Goal: Information Seeking & Learning: Learn about a topic

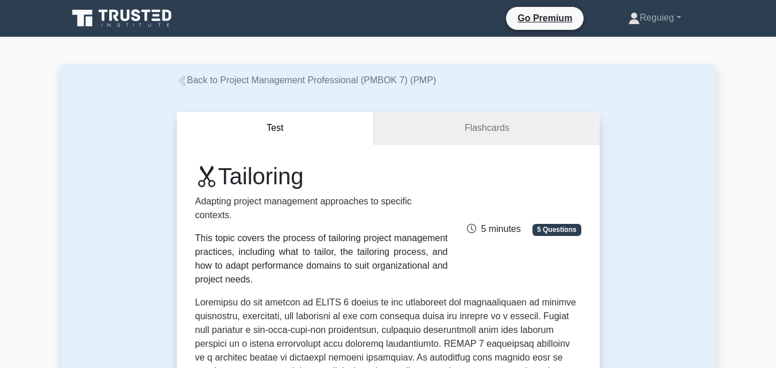
click at [478, 133] on link "Flashcards" at bounding box center [486, 128] width 225 height 33
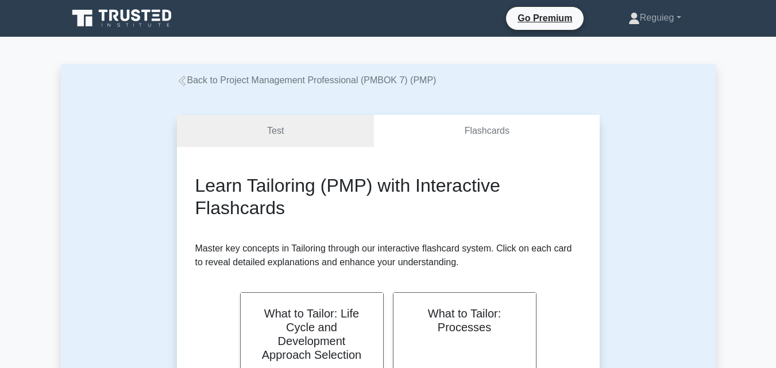
click at [134, 20] on icon at bounding box center [135, 15] width 9 height 12
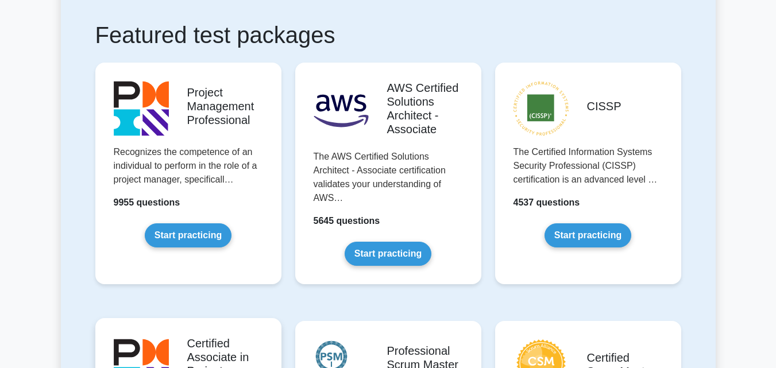
scroll to position [172, 0]
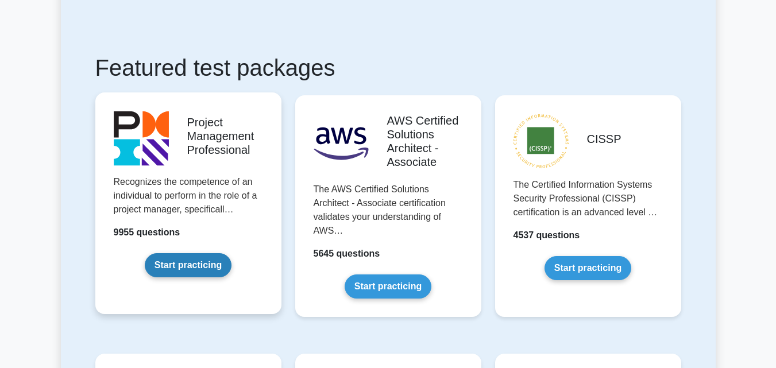
click at [191, 261] on link "Start practicing" at bounding box center [188, 265] width 87 height 24
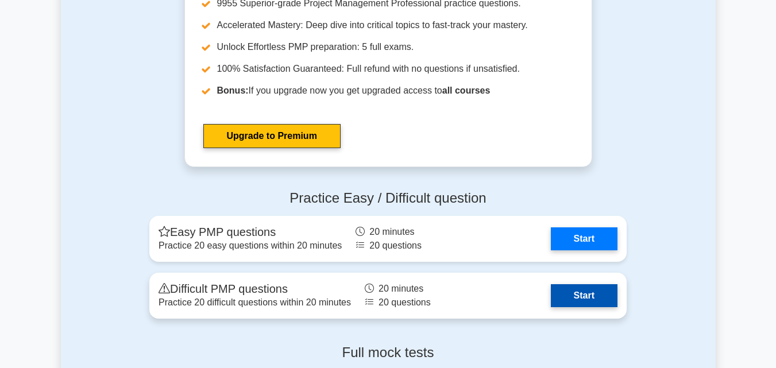
scroll to position [3158, 0]
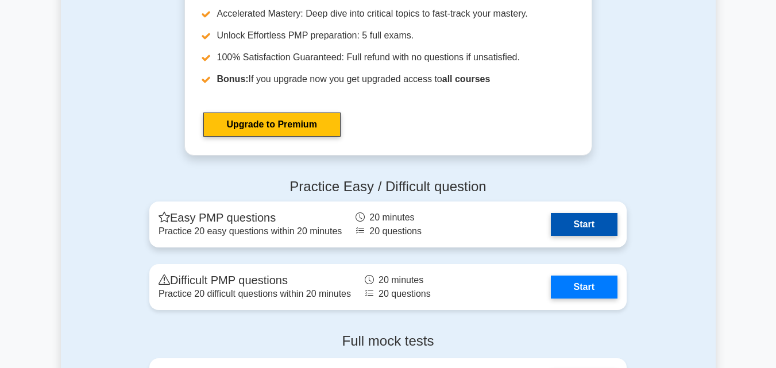
click at [590, 228] on link "Start" at bounding box center [584, 224] width 67 height 23
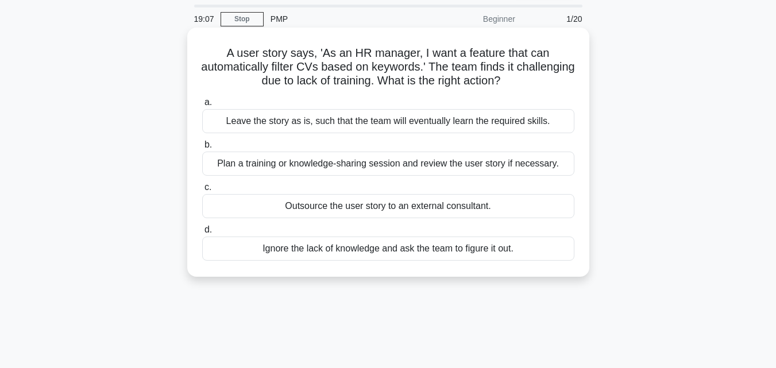
scroll to position [57, 0]
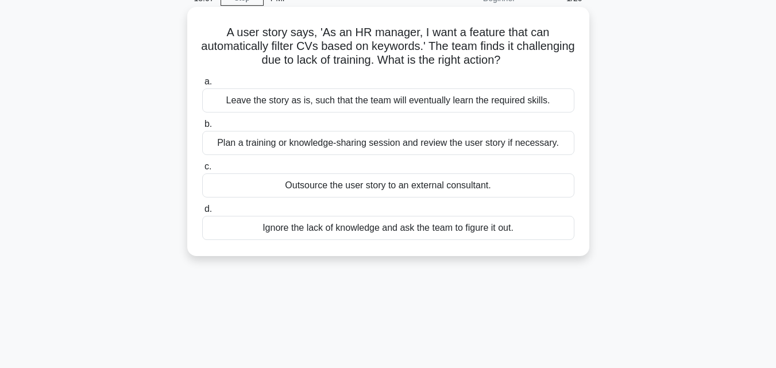
click at [292, 142] on div "Plan a training or knowledge-sharing session and review the user story if neces…" at bounding box center [388, 143] width 372 height 24
click at [202, 128] on input "b. Plan a training or knowledge-sharing session and review the user story if ne…" at bounding box center [202, 124] width 0 height 7
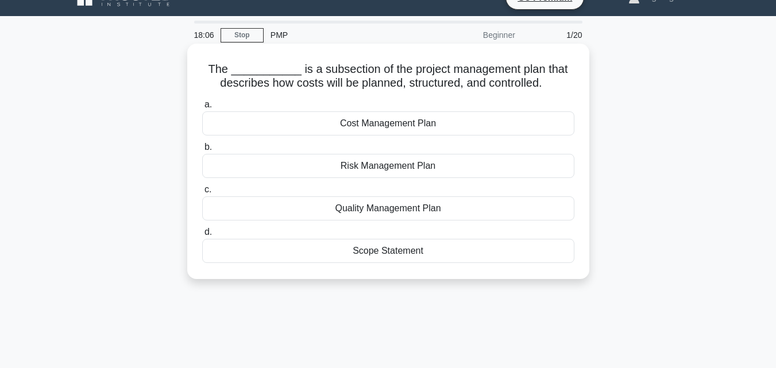
scroll to position [0, 0]
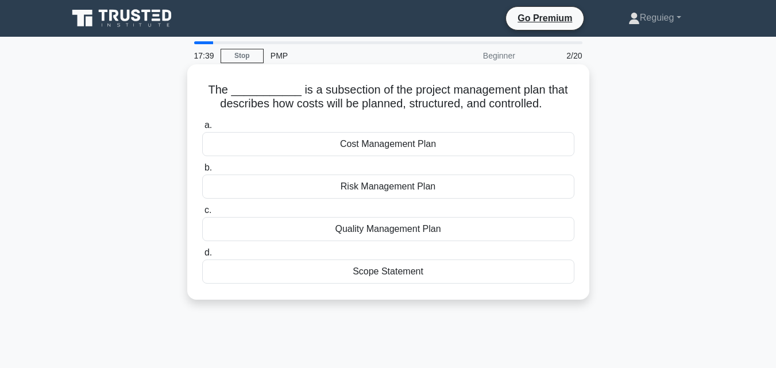
click at [378, 147] on div "Cost Management Plan" at bounding box center [388, 144] width 372 height 24
click at [202, 129] on input "a. Cost Management Plan" at bounding box center [202, 125] width 0 height 7
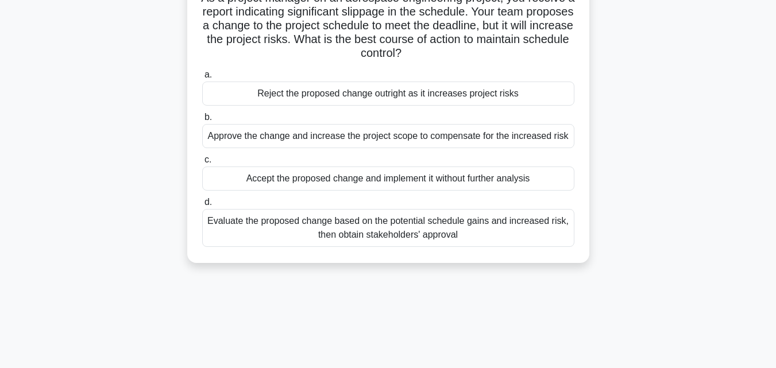
scroll to position [115, 0]
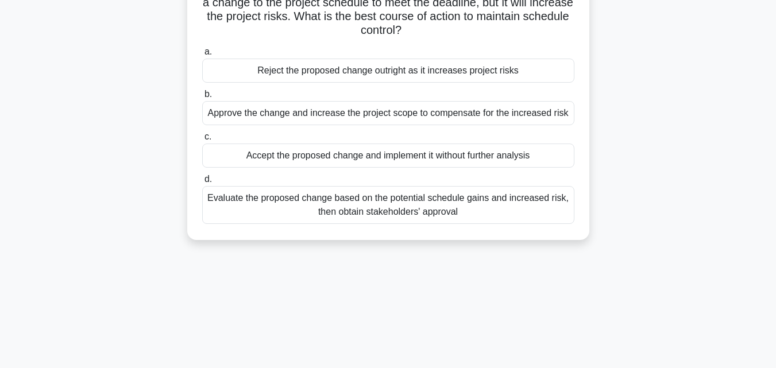
click at [304, 211] on div "Evaluate the proposed change based on the potential schedule gains and increase…" at bounding box center [388, 205] width 372 height 38
click at [202, 183] on input "d. Evaluate the proposed change based on the potential schedule gains and incre…" at bounding box center [202, 179] width 0 height 7
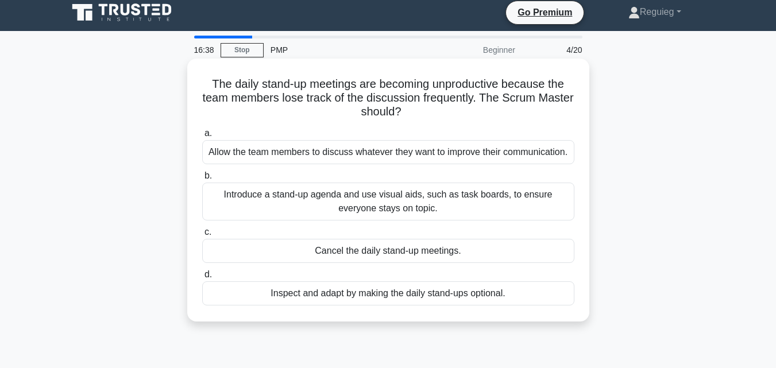
scroll to position [0, 0]
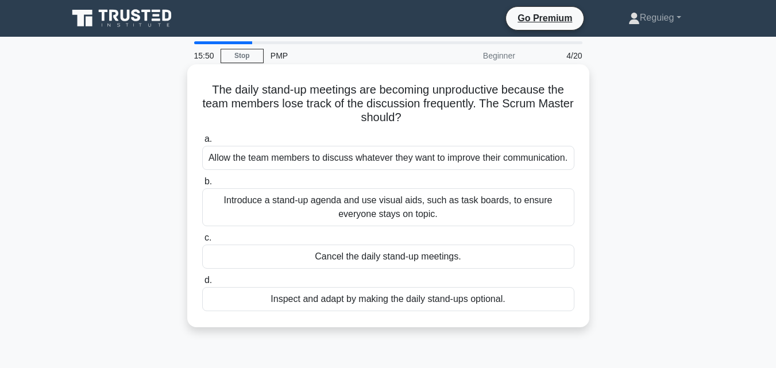
click at [404, 161] on div "Allow the team members to discuss whatever they want to improve their communica…" at bounding box center [388, 158] width 372 height 24
click at [202, 143] on input "a. Allow the team members to discuss whatever they want to improve their commun…" at bounding box center [202, 139] width 0 height 7
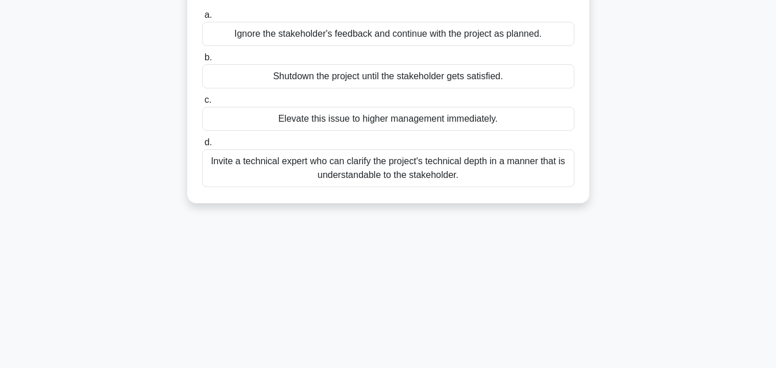
scroll to position [172, 0]
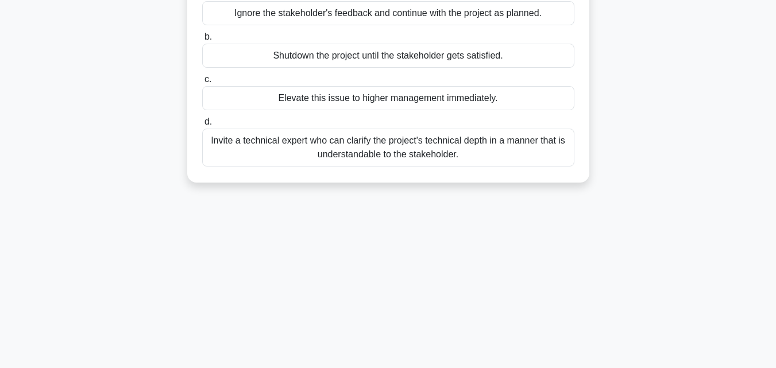
click at [304, 151] on div "Invite a technical expert who can clarify the project's technical depth in a ma…" at bounding box center [388, 148] width 372 height 38
click at [202, 126] on input "d. Invite a technical expert who can clarify the project's technical depth in a…" at bounding box center [202, 121] width 0 height 7
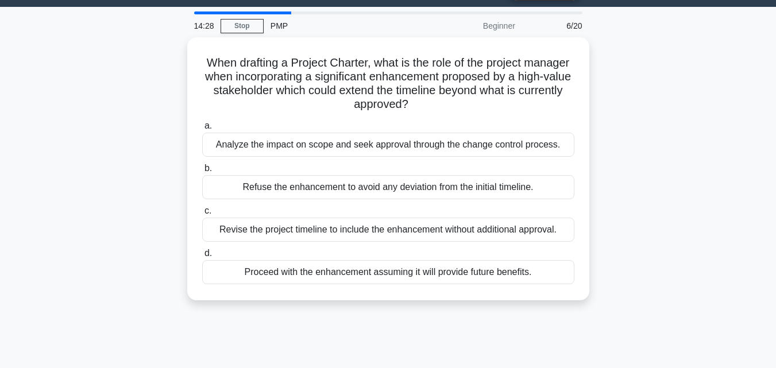
scroll to position [14, 0]
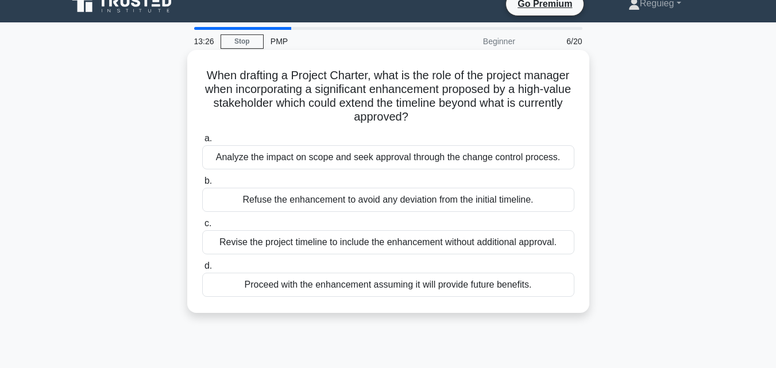
click at [407, 164] on div "Analyze the impact on scope and seek approval through the change control proces…" at bounding box center [388, 157] width 372 height 24
click at [202, 142] on input "a. Analyze the impact on scope and seek approval through the change control pro…" at bounding box center [202, 138] width 0 height 7
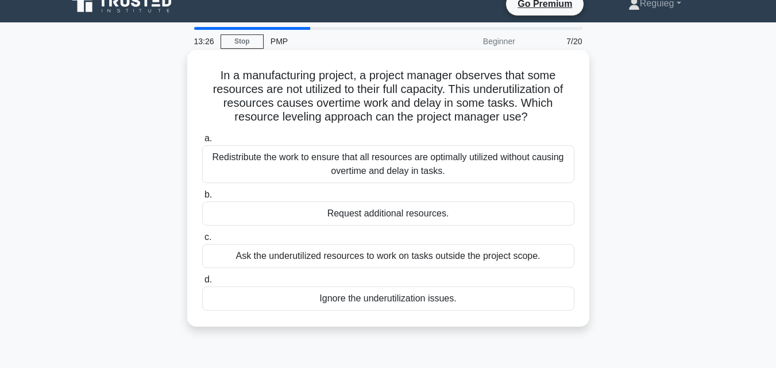
scroll to position [0, 0]
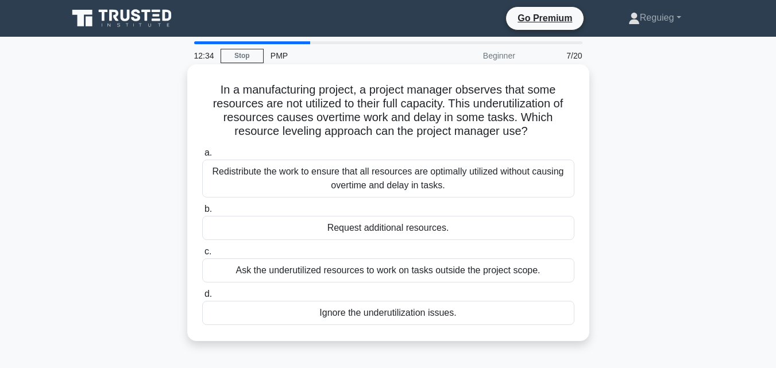
click at [399, 184] on div "Redistribute the work to ensure that all resources are optimally utilized witho…" at bounding box center [388, 179] width 372 height 38
click at [202, 157] on input "a. Redistribute the work to ensure that all resources are optimally utilized wi…" at bounding box center [202, 152] width 0 height 7
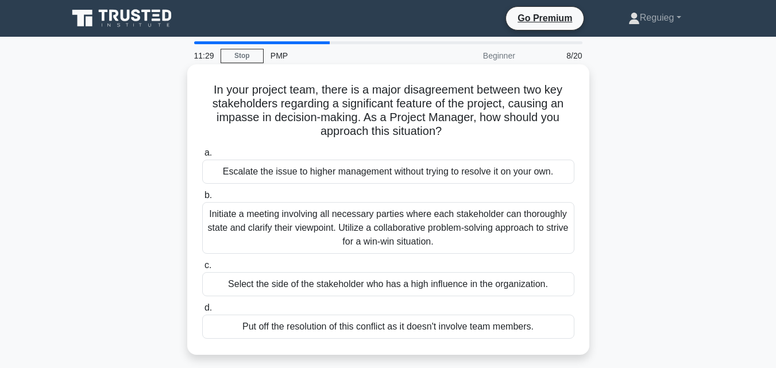
click at [380, 219] on div "Initiate a meeting involving all necessary parties where each stakeholder can t…" at bounding box center [388, 228] width 372 height 52
click at [202, 199] on input "b. Initiate a meeting involving all necessary parties where each stakeholder ca…" at bounding box center [202, 195] width 0 height 7
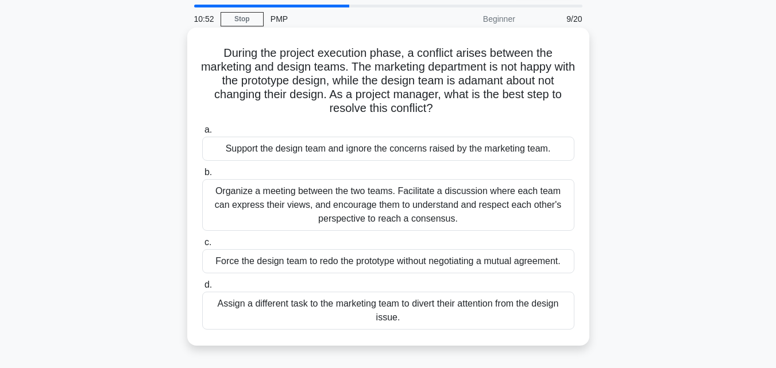
scroll to position [57, 0]
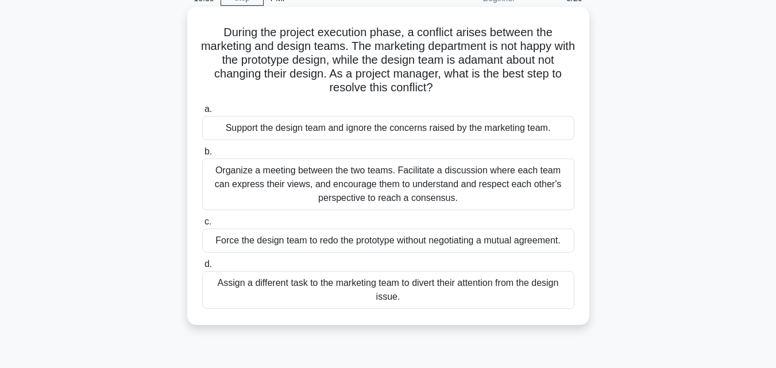
click at [468, 181] on div "Organize a meeting between the two teams. Facilitate a discussion where each te…" at bounding box center [388, 184] width 372 height 52
click at [202, 156] on input "b. Organize a meeting between the two teams. Facilitate a discussion where each…" at bounding box center [202, 151] width 0 height 7
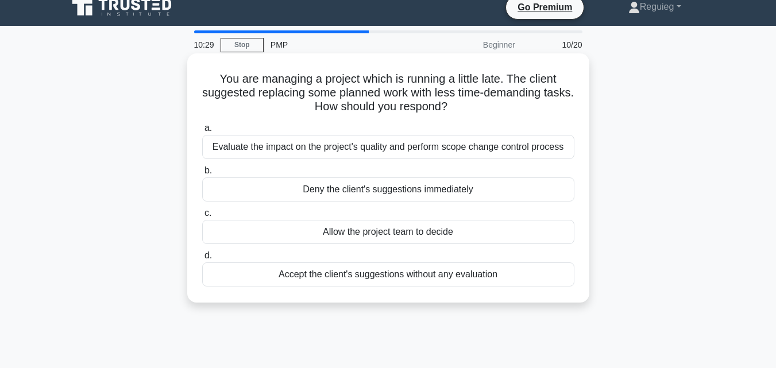
scroll to position [0, 0]
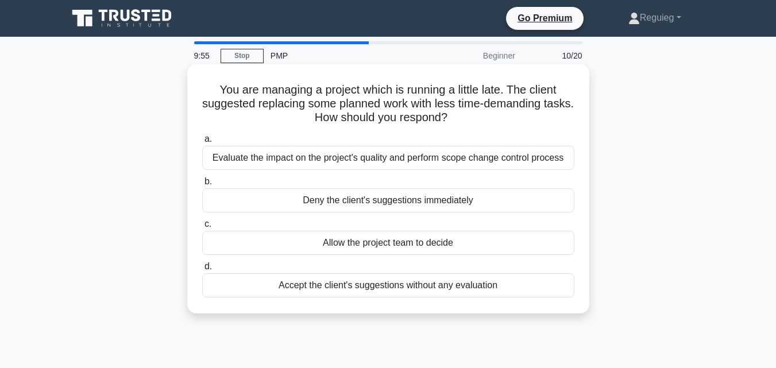
click at [374, 154] on div "Evaluate the impact on the project's quality and perform scope change control p…" at bounding box center [388, 158] width 372 height 24
click at [202, 143] on input "a. Evaluate the impact on the project's quality and perform scope change contro…" at bounding box center [202, 139] width 0 height 7
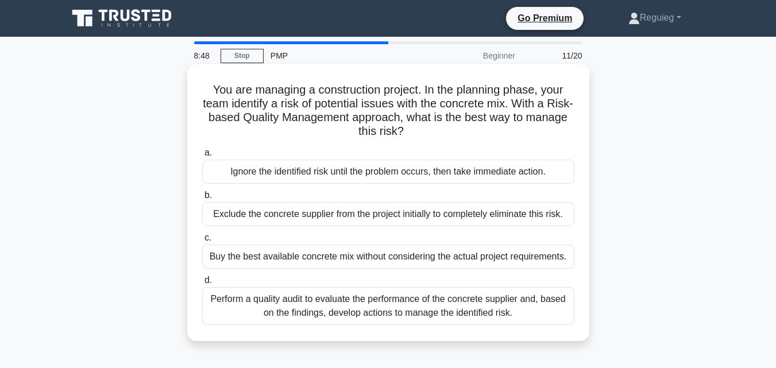
click at [361, 309] on div "Perform a quality audit to evaluate the performance of the concrete supplier an…" at bounding box center [388, 306] width 372 height 38
click at [202, 284] on input "d. Perform a quality audit to evaluate the performance of the concrete supplier…" at bounding box center [202, 280] width 0 height 7
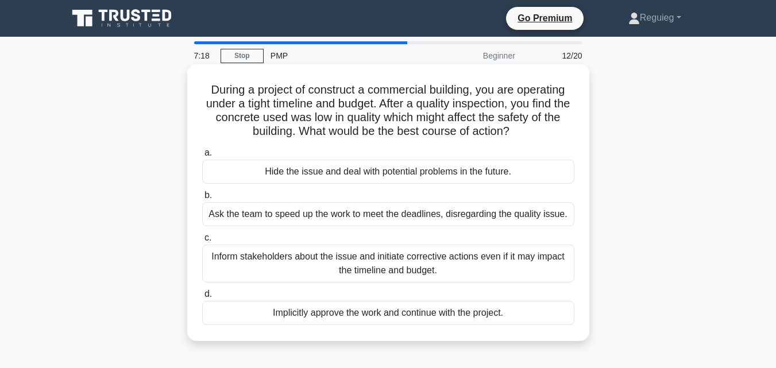
click at [369, 265] on div "Inform stakeholders about the issue and initiate corrective actions even if it …" at bounding box center [388, 264] width 372 height 38
click at [202, 242] on input "c. Inform stakeholders about the issue and initiate corrective actions even if …" at bounding box center [202, 237] width 0 height 7
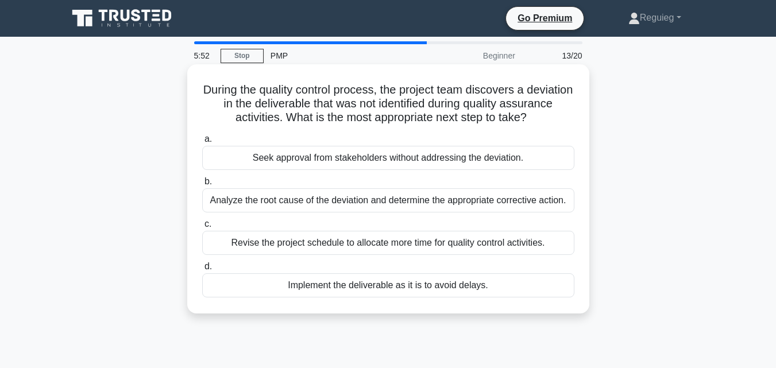
click at [340, 197] on div "Analyze the root cause of the deviation and determine the appropriate correctiv…" at bounding box center [388, 200] width 372 height 24
click at [202, 185] on input "b. Analyze the root cause of the deviation and determine the appropriate correc…" at bounding box center [202, 181] width 0 height 7
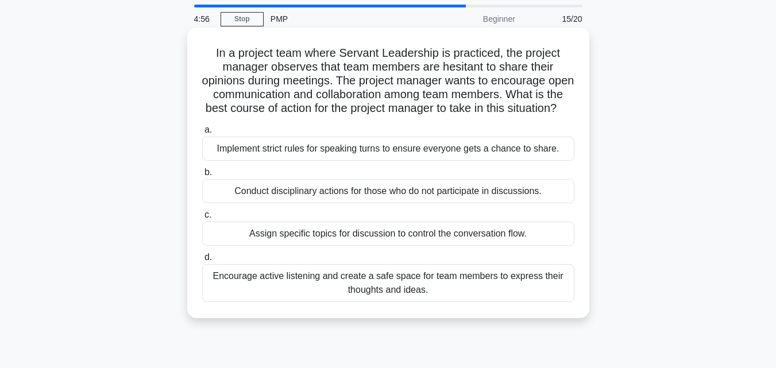
scroll to position [57, 0]
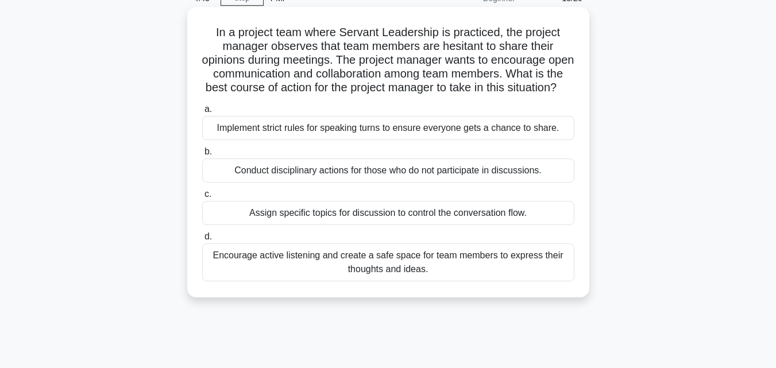
click at [274, 281] on div "Encourage active listening and create a safe space for team members to express …" at bounding box center [388, 262] width 372 height 38
click at [202, 241] on input "d. Encourage active listening and create a safe space for team members to expre…" at bounding box center [202, 236] width 0 height 7
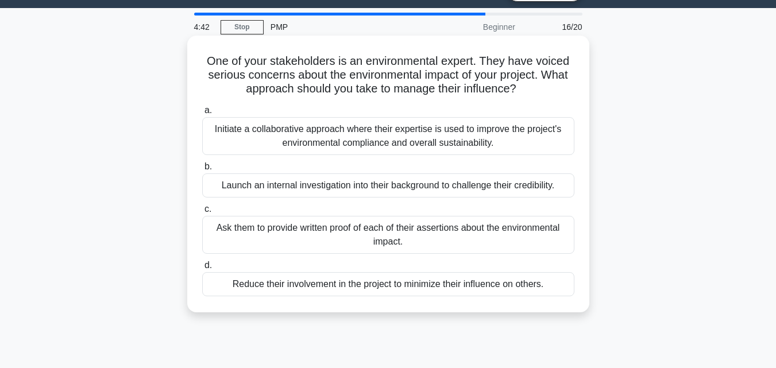
scroll to position [0, 0]
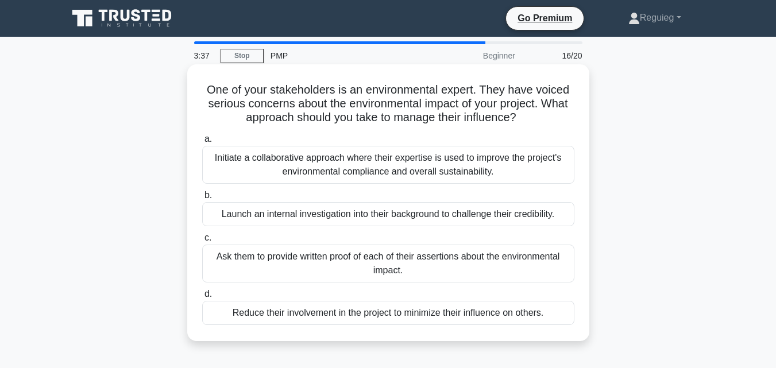
click at [275, 172] on div "Initiate a collaborative approach where their expertise is used to improve the …" at bounding box center [388, 165] width 372 height 38
click at [202, 143] on input "a. Initiate a collaborative approach where their expertise is used to improve t…" at bounding box center [202, 139] width 0 height 7
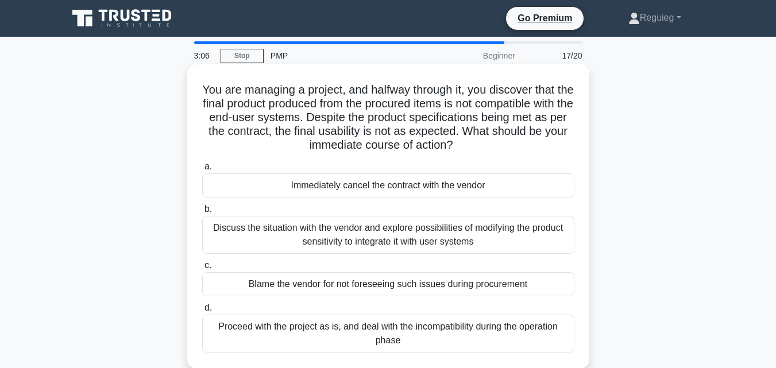
scroll to position [57, 0]
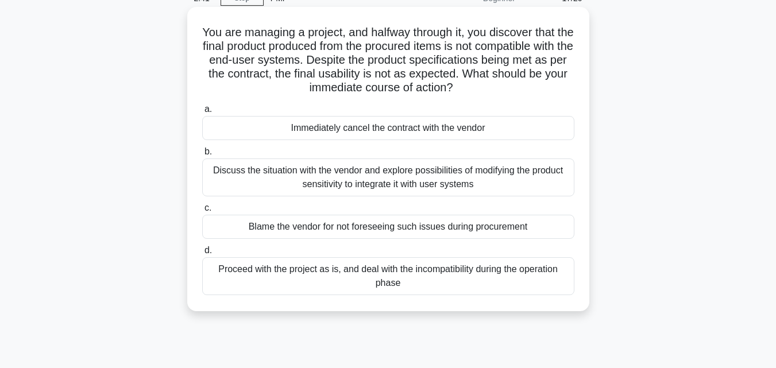
click at [235, 180] on div "Discuss the situation with the vendor and explore possibilities of modifying th…" at bounding box center [388, 177] width 372 height 38
click at [202, 156] on input "b. Discuss the situation with the vendor and explore possibilities of modifying…" at bounding box center [202, 151] width 0 height 7
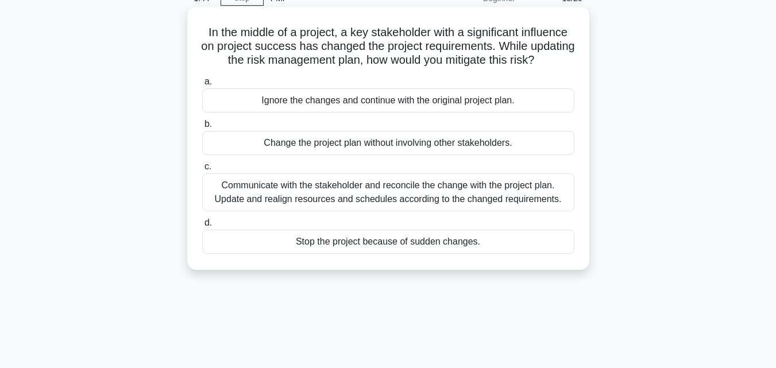
scroll to position [0, 0]
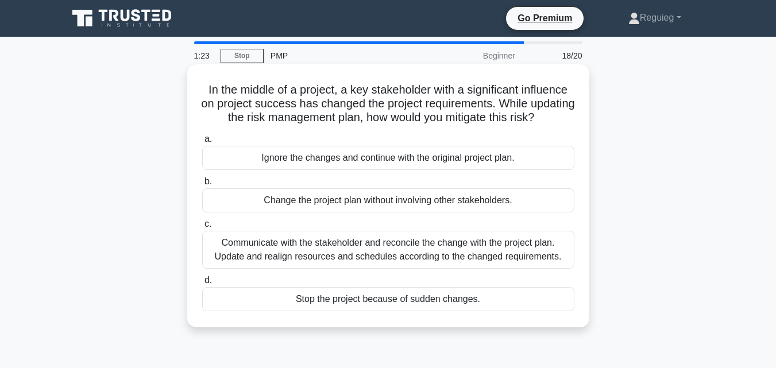
click at [288, 260] on div "Communicate with the stakeholder and reconcile the change with the project plan…" at bounding box center [388, 250] width 372 height 38
click at [202, 228] on input "c. Communicate with the stakeholder and reconcile the change with the project p…" at bounding box center [202, 224] width 0 height 7
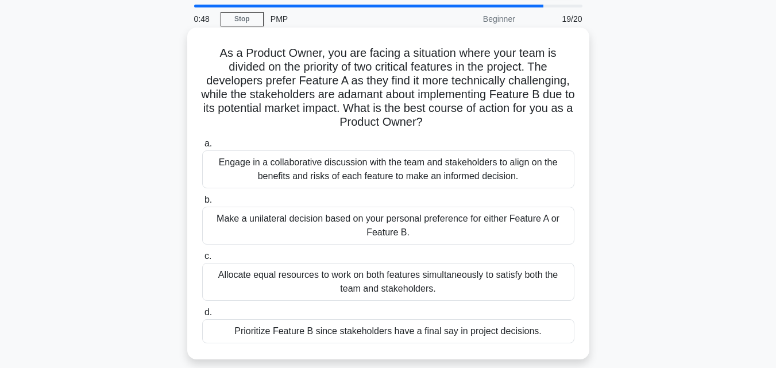
scroll to position [57, 0]
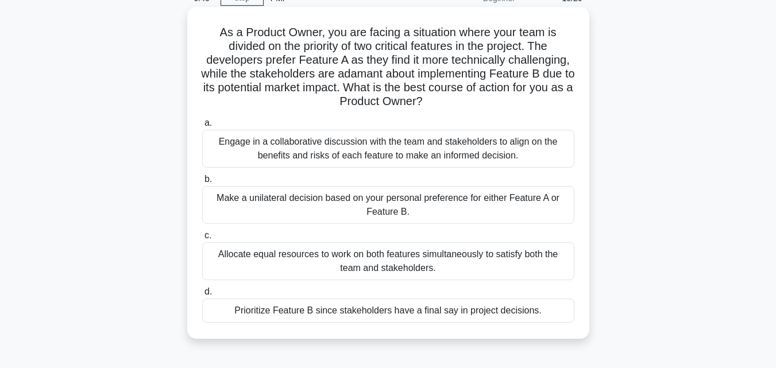
click at [323, 257] on div "Allocate equal resources to work on both features simultaneously to satisfy bot…" at bounding box center [388, 261] width 372 height 38
click at [202, 239] on input "c. Allocate equal resources to work on both features simultaneously to satisfy …" at bounding box center [202, 235] width 0 height 7
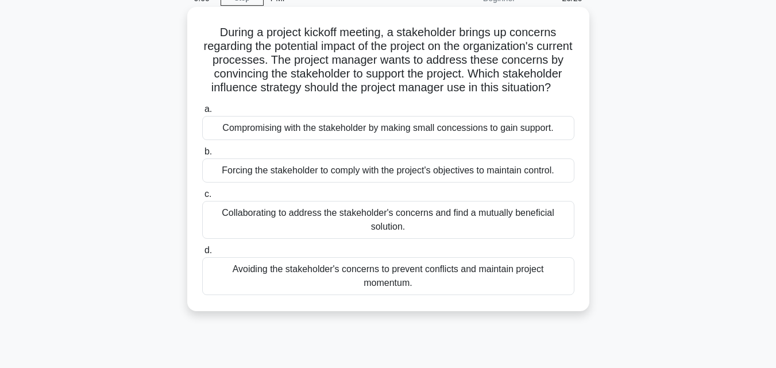
click at [277, 234] on div "Collaborating to address the stakeholder's concerns and find a mutually benefic…" at bounding box center [388, 220] width 372 height 38
click at [202, 198] on input "c. Collaborating to address the stakeholder's concerns and find a mutually bene…" at bounding box center [202, 194] width 0 height 7
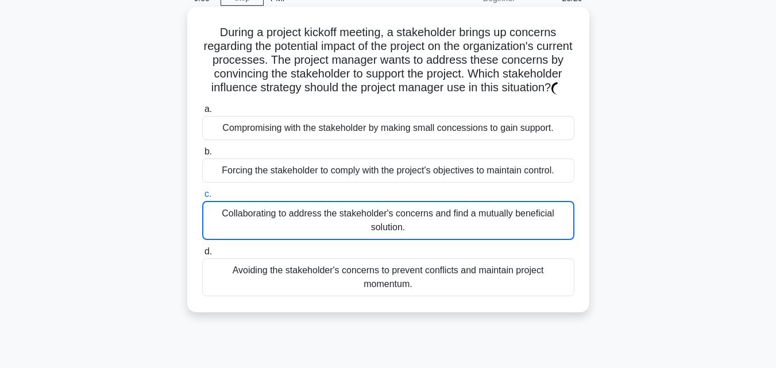
click at [277, 234] on div "Collaborating to address the stakeholder's concerns and find a mutually benefic…" at bounding box center [388, 220] width 372 height 39
click at [202, 198] on input "c. Collaborating to address the stakeholder's concerns and find a mutually bene…" at bounding box center [202, 194] width 0 height 7
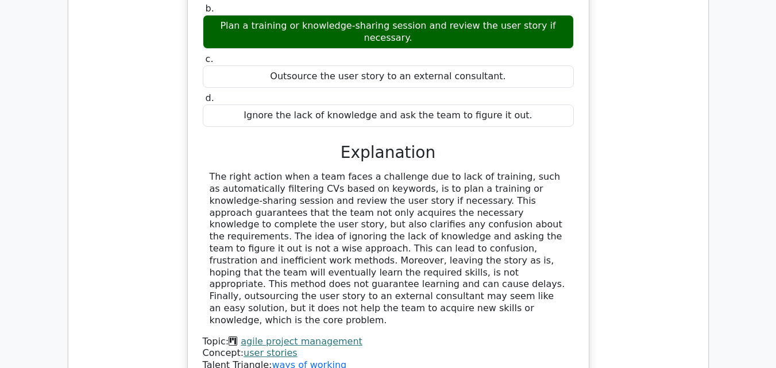
scroll to position [1493, 0]
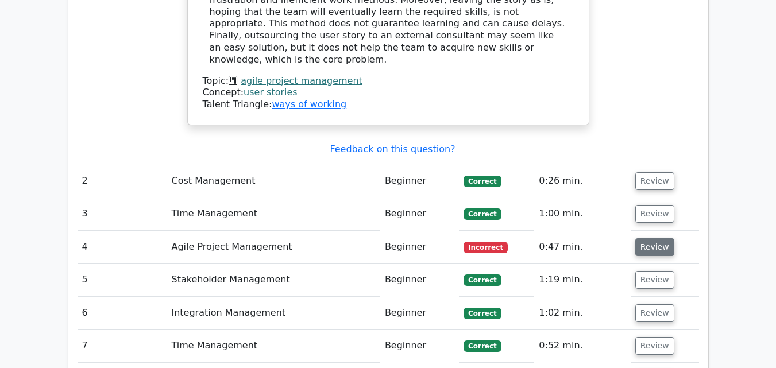
click at [650, 238] on button "Review" at bounding box center [654, 247] width 39 height 18
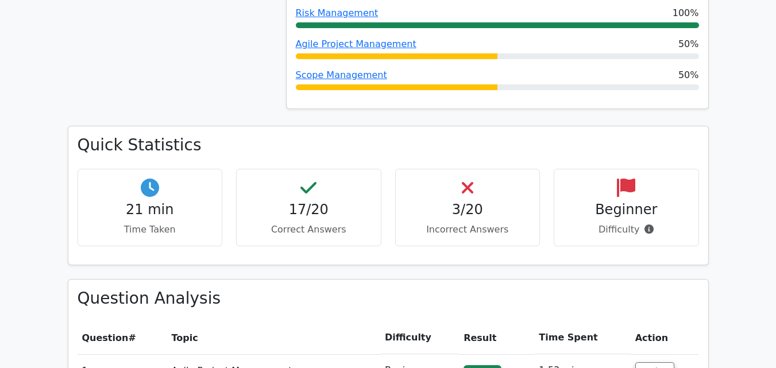
scroll to position [746, 0]
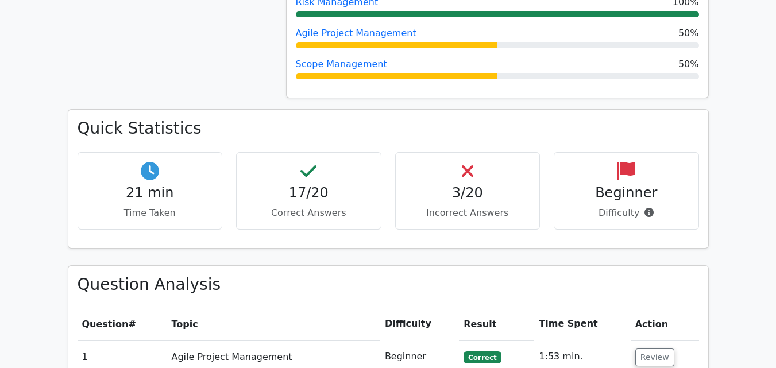
click at [622, 185] on h4 "Beginner" at bounding box center [626, 193] width 126 height 17
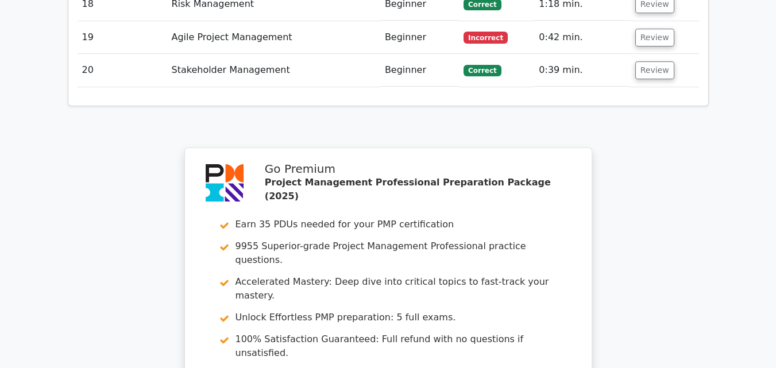
scroll to position [2963, 0]
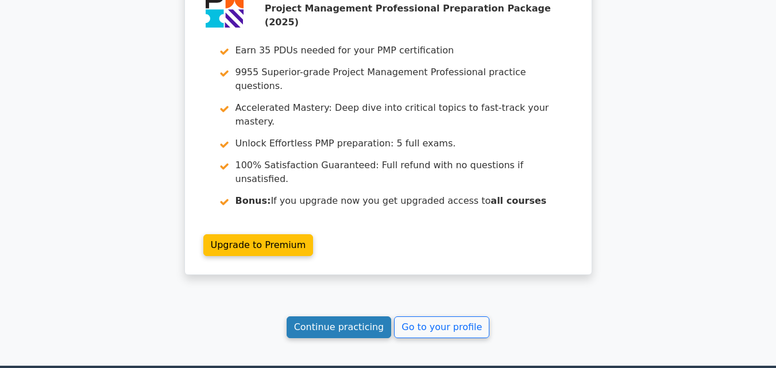
click at [356, 316] on link "Continue practicing" at bounding box center [339, 327] width 105 height 22
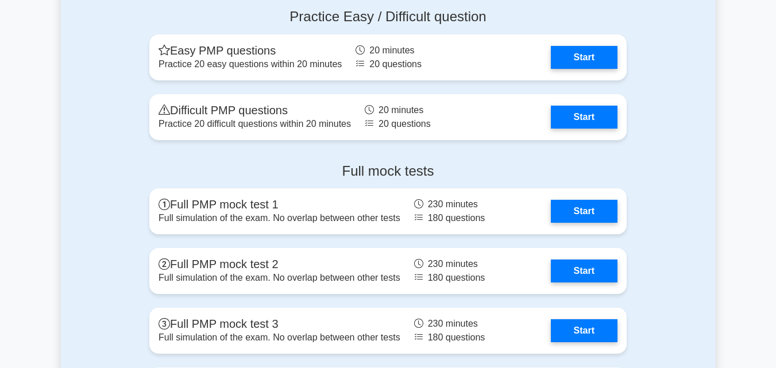
scroll to position [3560, 0]
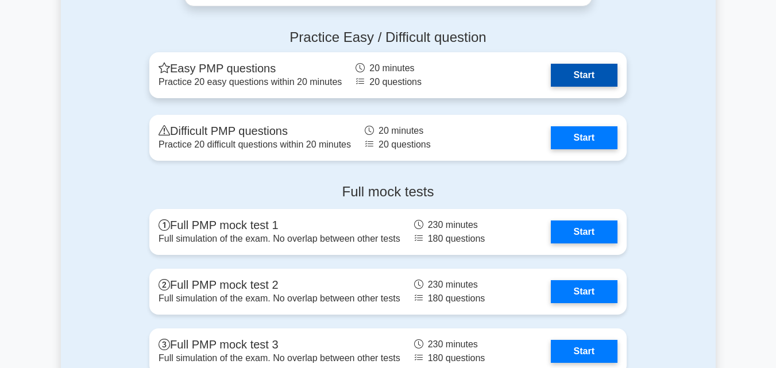
click at [563, 77] on link "Start" at bounding box center [584, 75] width 67 height 23
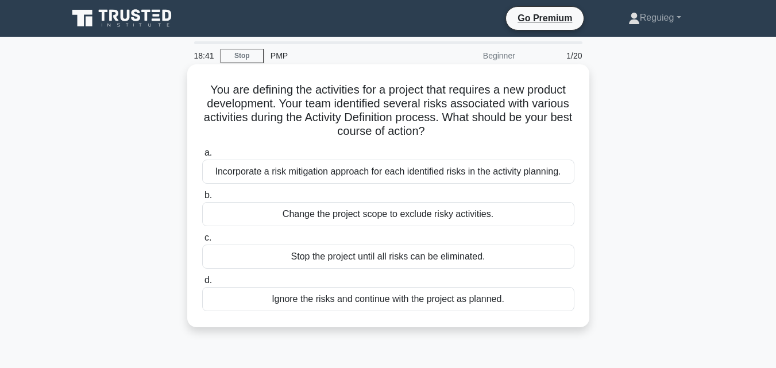
click at [390, 171] on div "Incorporate a risk mitigation approach for each identified risks in the activit…" at bounding box center [388, 172] width 372 height 24
click at [202, 157] on input "a. Incorporate a risk mitigation approach for each identified risks in the acti…" at bounding box center [202, 152] width 0 height 7
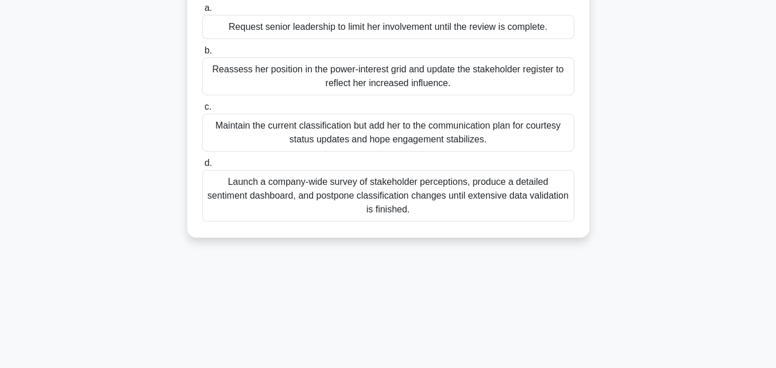
scroll to position [115, 0]
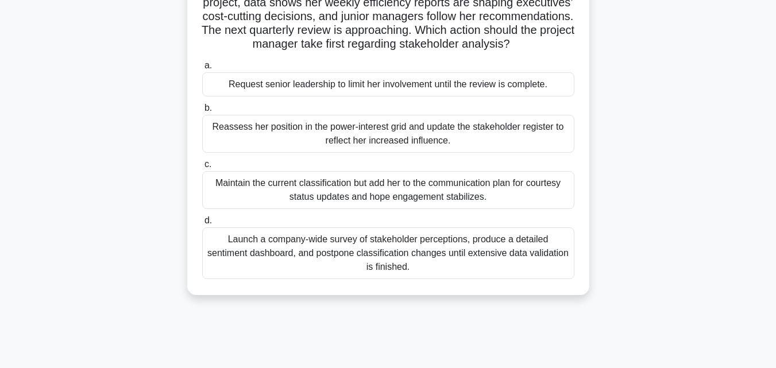
click at [216, 206] on div "Maintain the current classification but add her to the communication plan for c…" at bounding box center [388, 190] width 372 height 38
click at [202, 168] on input "c. Maintain the current classification but add her to the communication plan fo…" at bounding box center [202, 164] width 0 height 7
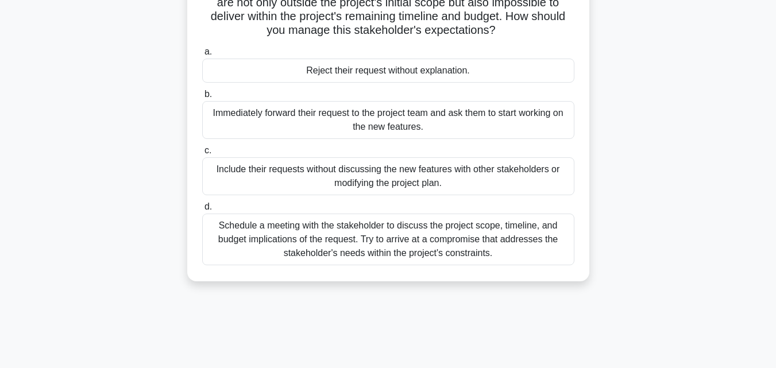
scroll to position [172, 0]
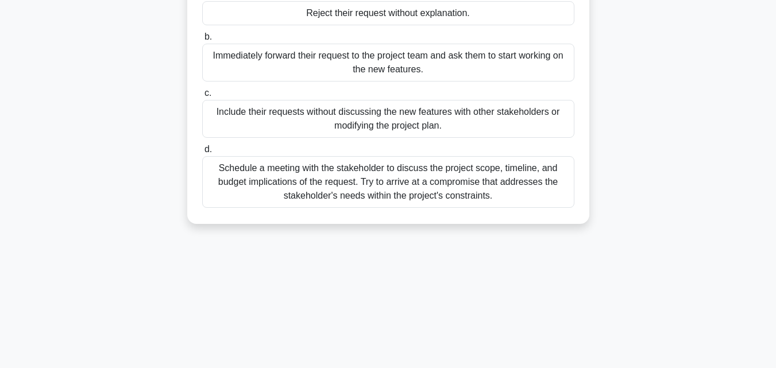
click at [250, 188] on div "Schedule a meeting with the stakeholder to discuss the project scope, timeline,…" at bounding box center [388, 182] width 372 height 52
click at [202, 153] on input "d. Schedule a meeting with the stakeholder to discuss the project scope, timeli…" at bounding box center [202, 149] width 0 height 7
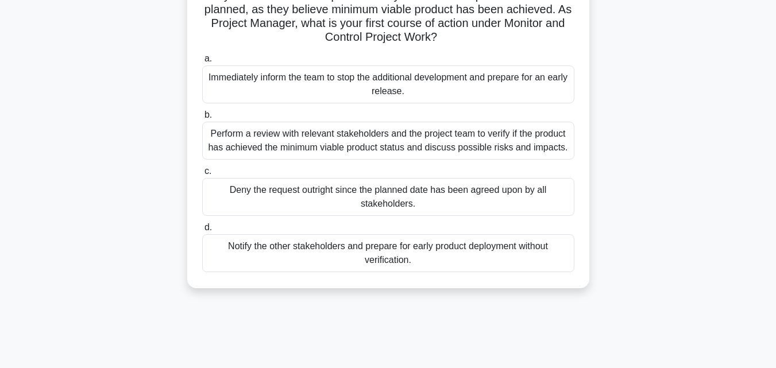
scroll to position [115, 0]
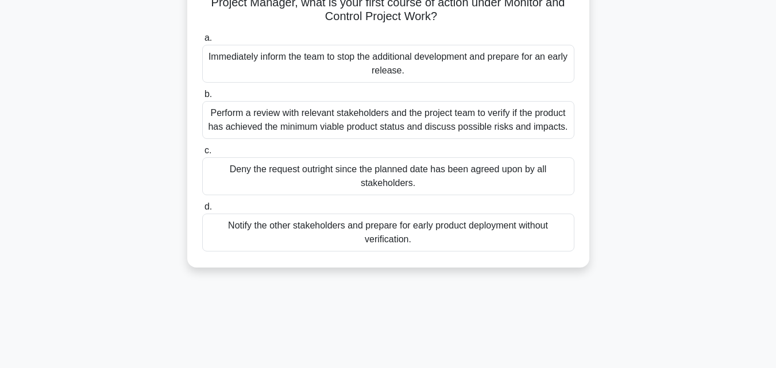
click at [316, 117] on div "Perform a review with relevant stakeholders and the project team to verify if t…" at bounding box center [388, 120] width 372 height 38
click at [202, 98] on input "b. Perform a review with relevant stakeholders and the project team to verify i…" at bounding box center [202, 94] width 0 height 7
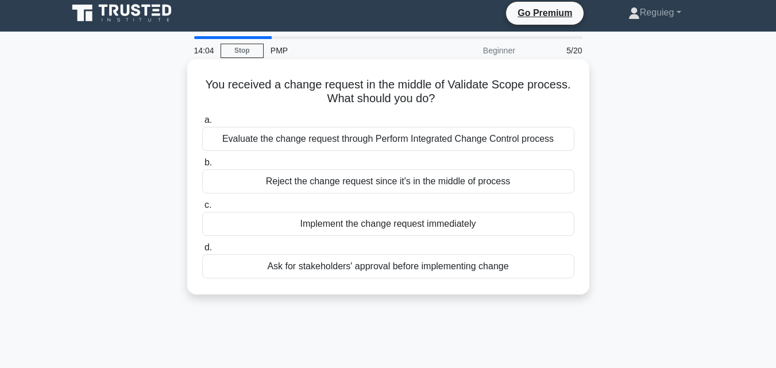
scroll to position [0, 0]
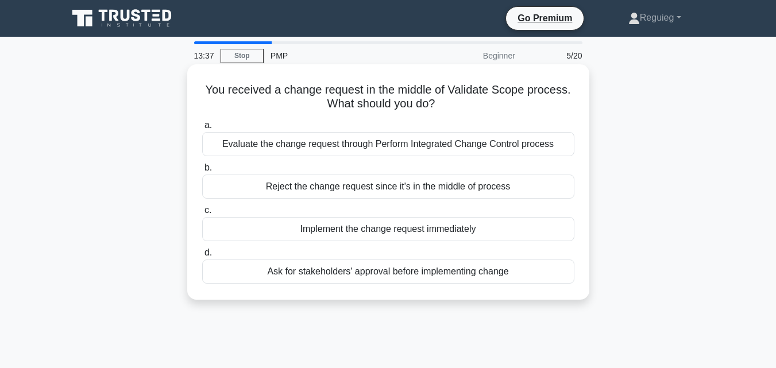
click at [336, 146] on div "Evaluate the change request through Perform Integrated Change Control process" at bounding box center [388, 144] width 372 height 24
click at [202, 129] on input "a. Evaluate the change request through Perform Integrated Change Control process" at bounding box center [202, 125] width 0 height 7
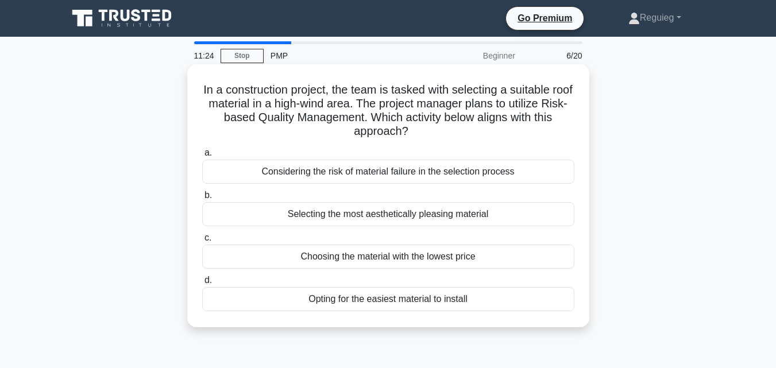
click at [293, 216] on div "Selecting the most aesthetically pleasing material" at bounding box center [388, 214] width 372 height 24
click at [202, 199] on input "b. Selecting the most aesthetically pleasing material" at bounding box center [202, 195] width 0 height 7
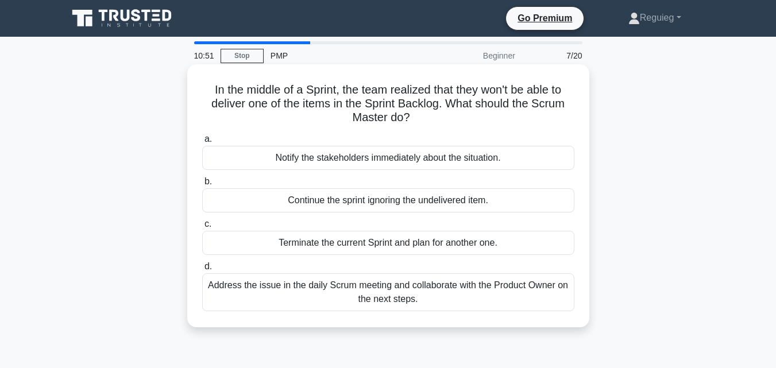
click at [264, 287] on div "Address the issue in the daily Scrum meeting and collaborate with the Product O…" at bounding box center [388, 292] width 372 height 38
click at [202, 270] on input "d. Address the issue in the daily Scrum meeting and collaborate with the Produc…" at bounding box center [202, 266] width 0 height 7
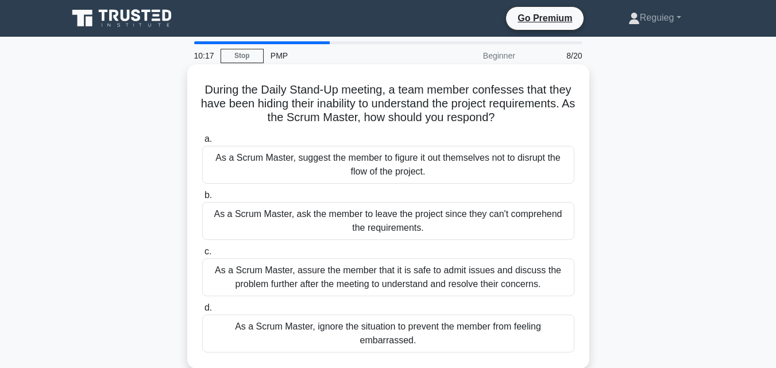
scroll to position [57, 0]
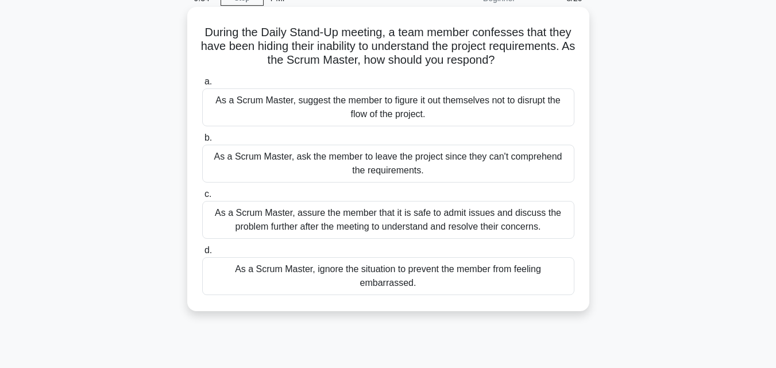
click at [311, 229] on div "As a Scrum Master, assure the member that it is safe to admit issues and discus…" at bounding box center [388, 220] width 372 height 38
click at [202, 198] on input "c. As a Scrum Master, assure the member that it is safe to admit issues and dis…" at bounding box center [202, 194] width 0 height 7
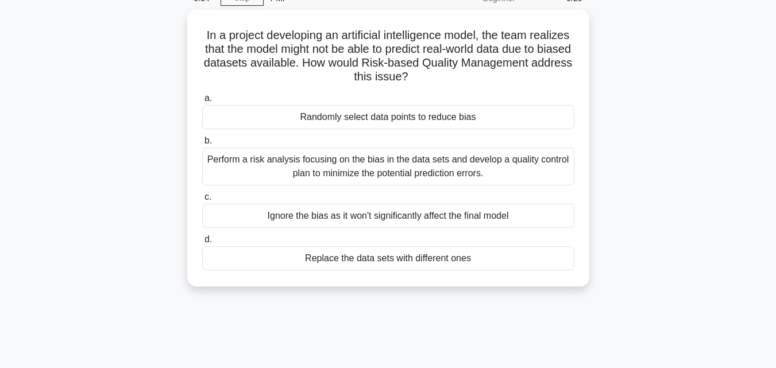
scroll to position [0, 0]
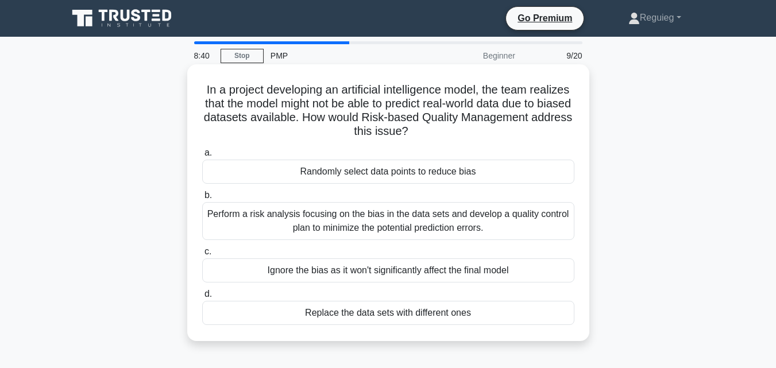
click at [330, 225] on div "Perform a risk analysis focusing on the bias in the data sets and develop a qua…" at bounding box center [388, 221] width 372 height 38
click at [202, 199] on input "b. Perform a risk analysis focusing on the bias in the data sets and develop a …" at bounding box center [202, 195] width 0 height 7
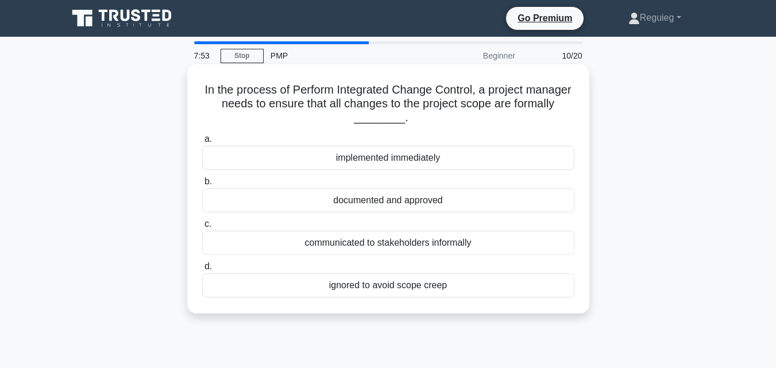
click at [379, 203] on div "documented and approved" at bounding box center [388, 200] width 372 height 24
click at [202, 185] on input "b. documented and approved" at bounding box center [202, 181] width 0 height 7
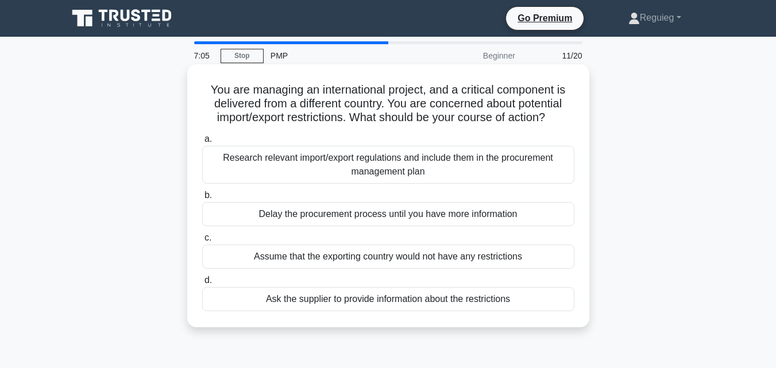
click at [402, 173] on div "Research relevant import/export regulations and include them in the procurement…" at bounding box center [388, 165] width 372 height 38
click at [202, 143] on input "a. Research relevant import/export regulations and include them in the procurem…" at bounding box center [202, 139] width 0 height 7
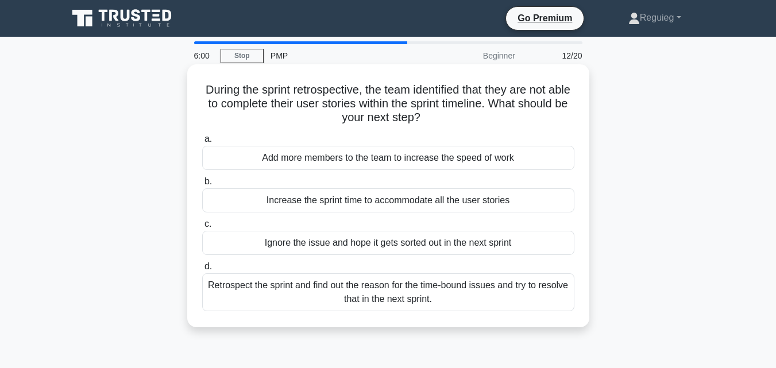
click at [307, 293] on div "Retrospect the sprint and find out the reason for the time-bound issues and try…" at bounding box center [388, 292] width 372 height 38
click at [202, 270] on input "d. Retrospect the sprint and find out the reason for the time-bound issues and …" at bounding box center [202, 266] width 0 height 7
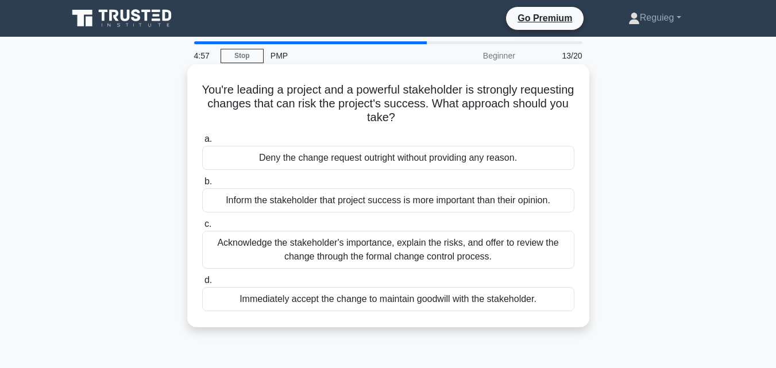
click at [288, 249] on div "Acknowledge the stakeholder's importance, explain the risks, and offer to revie…" at bounding box center [388, 250] width 372 height 38
click at [202, 228] on input "c. Acknowledge the stakeholder's importance, explain the risks, and offer to re…" at bounding box center [202, 224] width 0 height 7
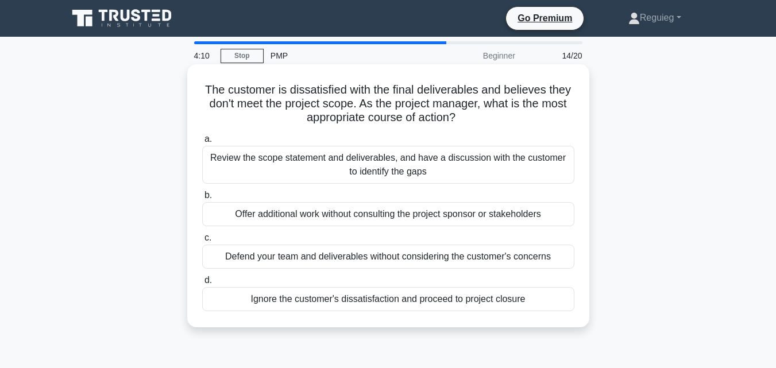
click at [280, 167] on div "Review the scope statement and deliverables, and have a discussion with the cus…" at bounding box center [388, 165] width 372 height 38
click at [202, 143] on input "a. Review the scope statement and deliverables, and have a discussion with the …" at bounding box center [202, 139] width 0 height 7
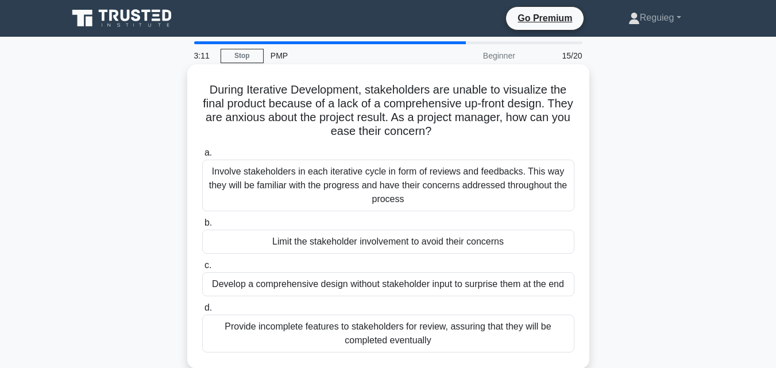
click at [346, 199] on div "Involve stakeholders in each iterative cycle in form of reviews and feedbacks. …" at bounding box center [388, 186] width 372 height 52
click at [202, 157] on input "a. Involve stakeholders in each iterative cycle in form of reviews and feedback…" at bounding box center [202, 152] width 0 height 7
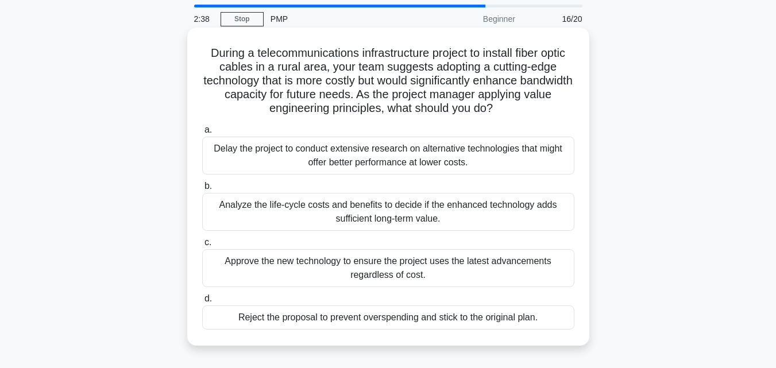
scroll to position [57, 0]
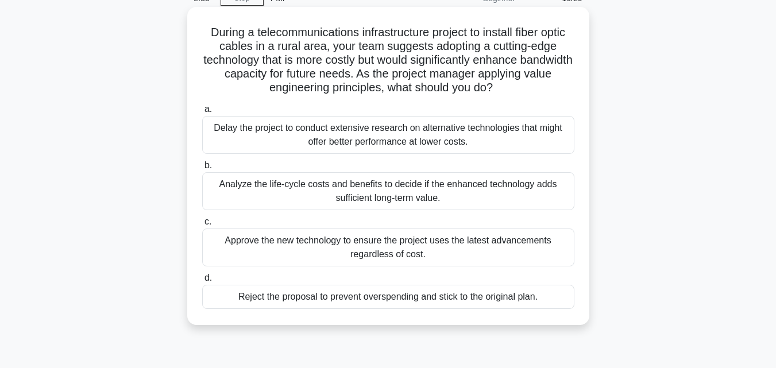
click at [247, 191] on div "Analyze the life-cycle costs and benefits to decide if the enhanced technology …" at bounding box center [388, 191] width 372 height 38
click at [202, 169] on input "b. Analyze the life-cycle costs and benefits to decide if the enhanced technolo…" at bounding box center [202, 165] width 0 height 7
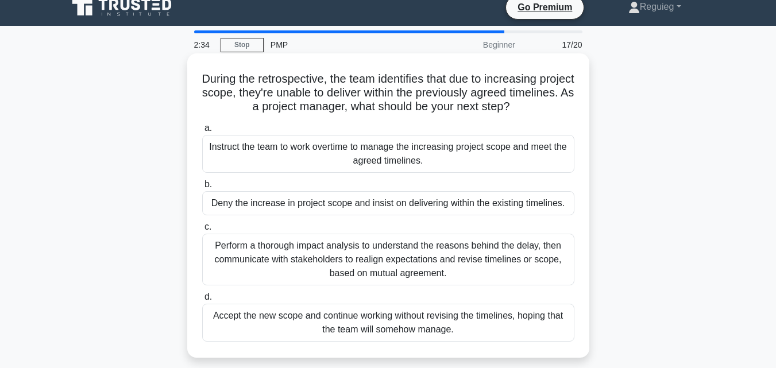
scroll to position [0, 0]
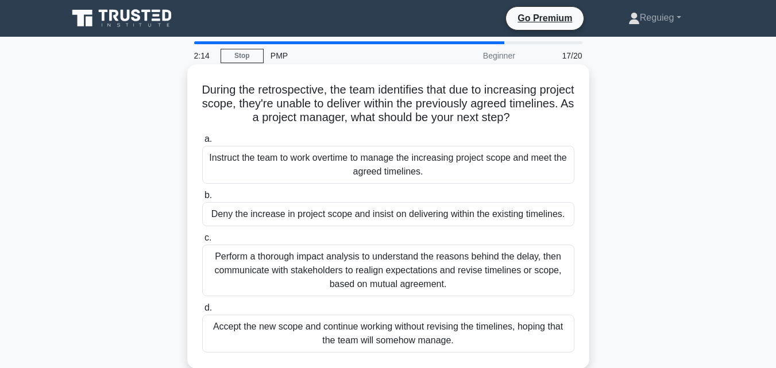
click at [320, 254] on div "Perform a thorough impact analysis to understand the reasons behind the delay, …" at bounding box center [388, 271] width 372 height 52
click at [202, 242] on input "c. Perform a thorough impact analysis to understand the reasons behind the dela…" at bounding box center [202, 237] width 0 height 7
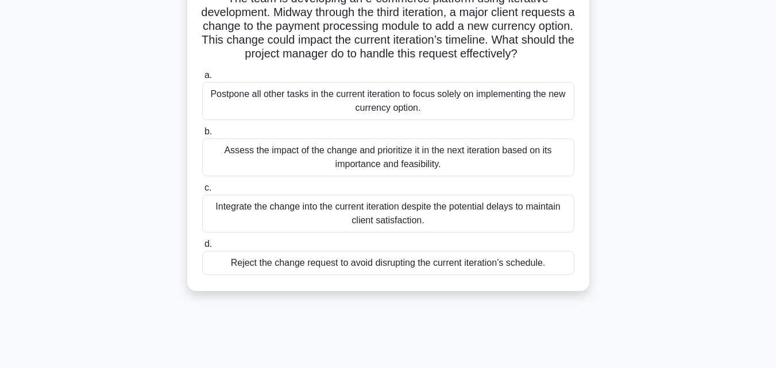
scroll to position [115, 0]
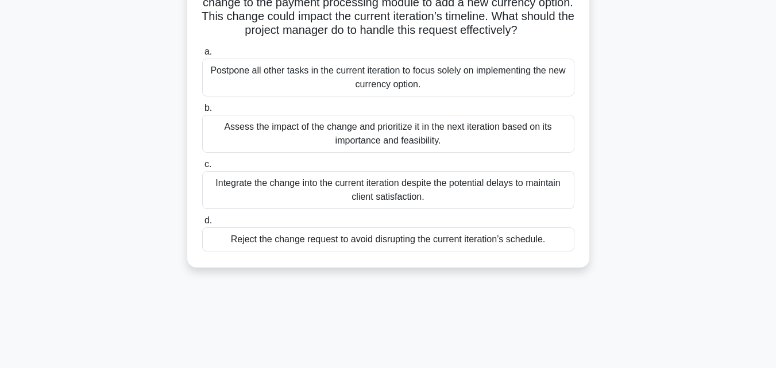
click at [237, 148] on div "Assess the impact of the change and prioritize it in the next iteration based o…" at bounding box center [388, 134] width 372 height 38
click at [202, 112] on input "b. Assess the impact of the change and prioritize it in the next iteration base…" at bounding box center [202, 108] width 0 height 7
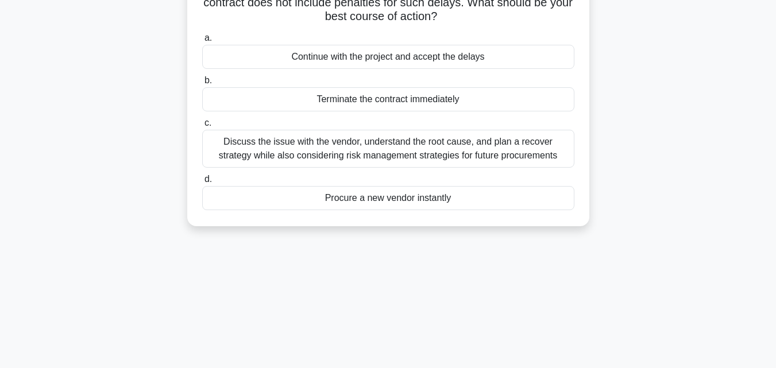
click at [269, 160] on div "Discuss the issue with the vendor, understand the root cause, and plan a recove…" at bounding box center [388, 149] width 372 height 38
click at [202, 127] on input "c. Discuss the issue with the vendor, understand the root cause, and plan a rec…" at bounding box center [202, 122] width 0 height 7
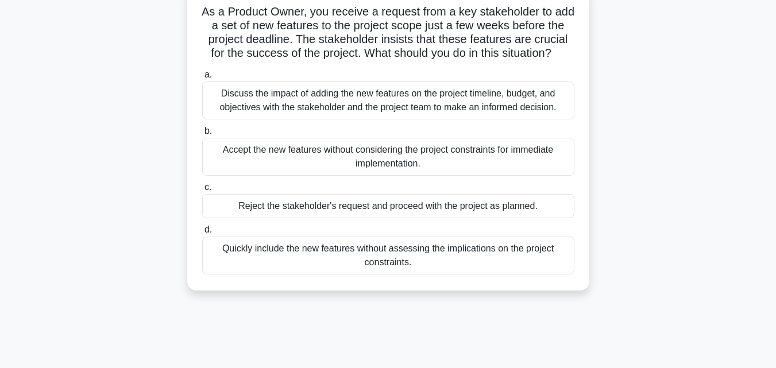
scroll to position [57, 0]
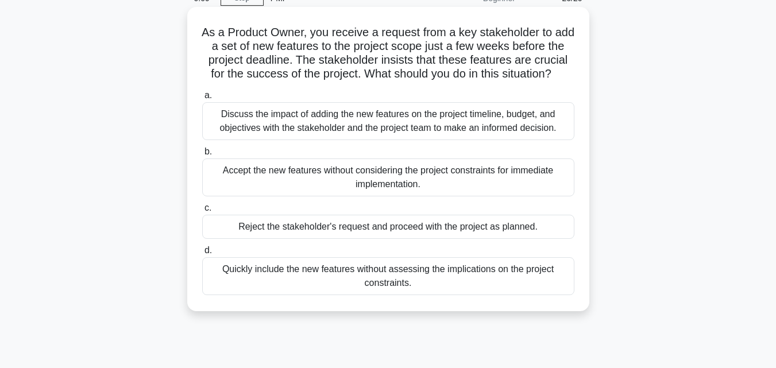
click at [250, 135] on div "Discuss the impact of adding the new features on the project timeline, budget, …" at bounding box center [388, 121] width 372 height 38
click at [202, 99] on input "a. Discuss the impact of adding the new features on the project timeline, budge…" at bounding box center [202, 95] width 0 height 7
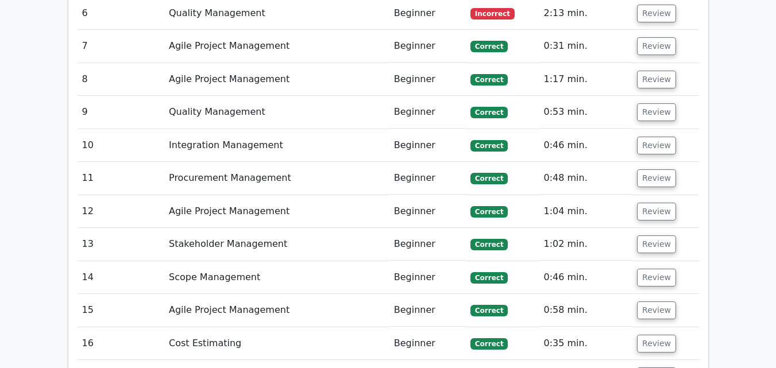
scroll to position [1723, 0]
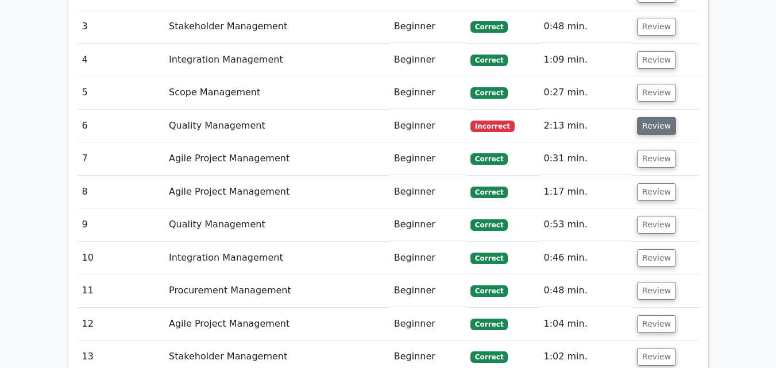
click at [651, 117] on button "Review" at bounding box center [656, 126] width 39 height 18
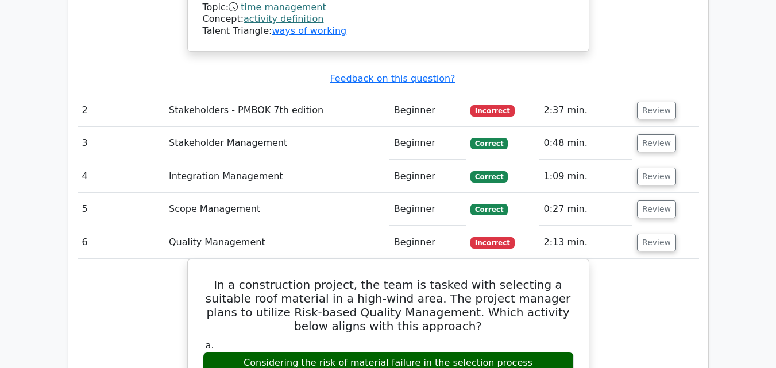
scroll to position [1608, 0]
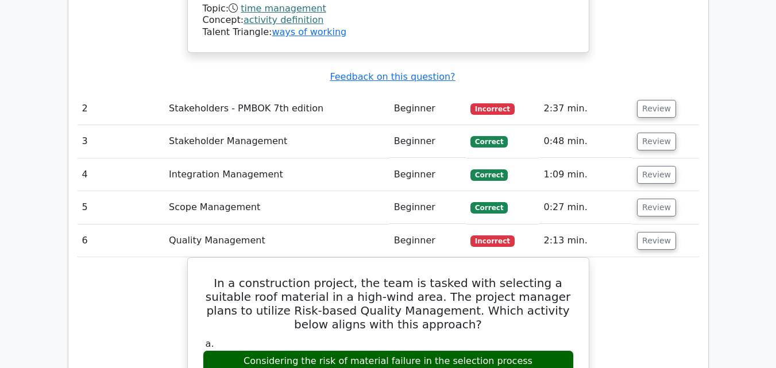
drag, startPoint x: 659, startPoint y: 44, endPoint x: 618, endPoint y: 64, distance: 45.7
click at [659, 100] on button "Review" at bounding box center [656, 109] width 39 height 18
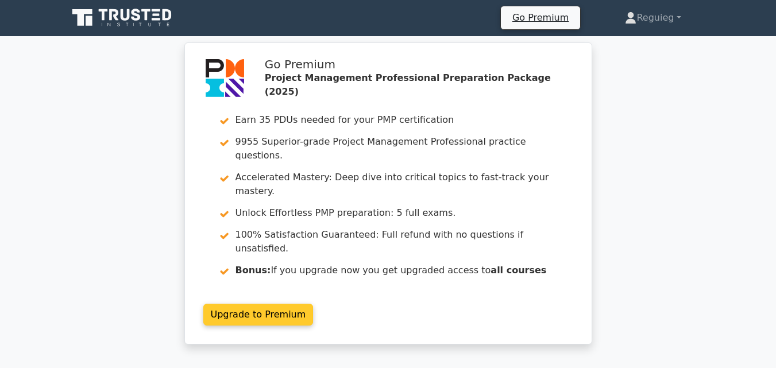
scroll to position [0, 0]
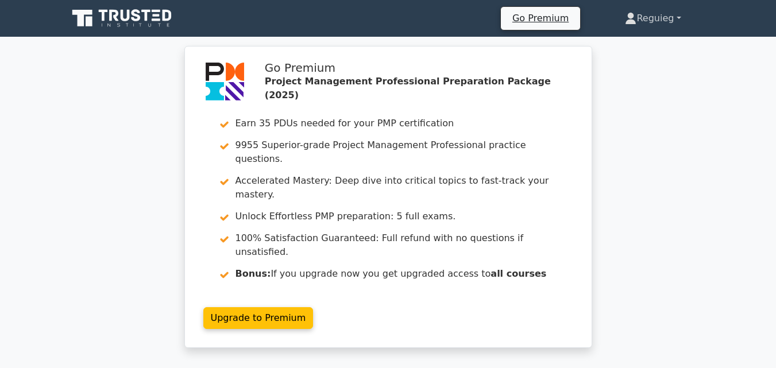
click at [651, 22] on link "Reguieg" at bounding box center [652, 18] width 111 height 23
click at [631, 105] on div "Go Premium Project Management Professional Preparation Package (2025) Earn 35 P…" at bounding box center [388, 204] width 776 height 316
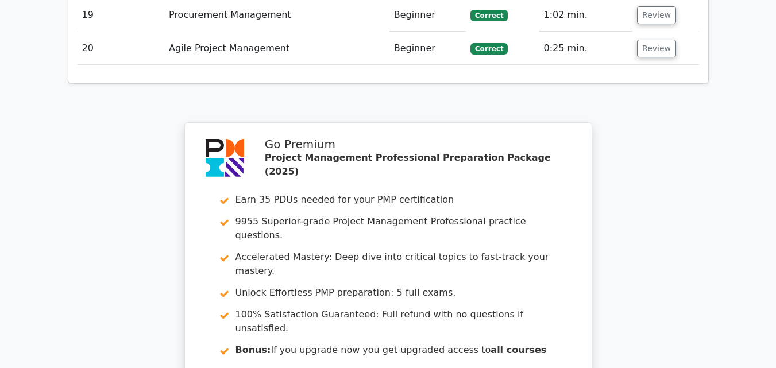
scroll to position [3627, 0]
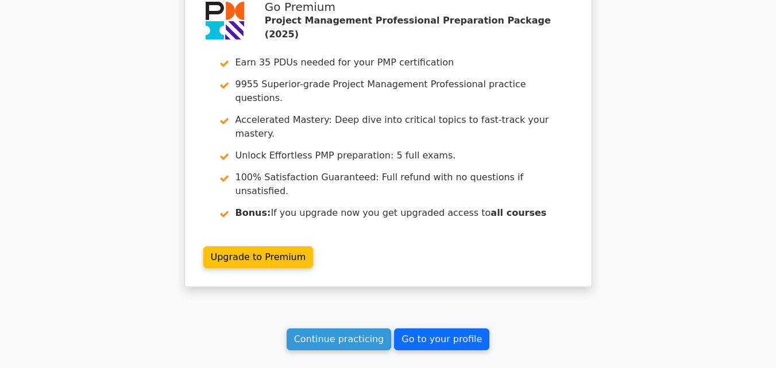
click at [420, 328] on link "Go to your profile" at bounding box center [441, 339] width 95 height 22
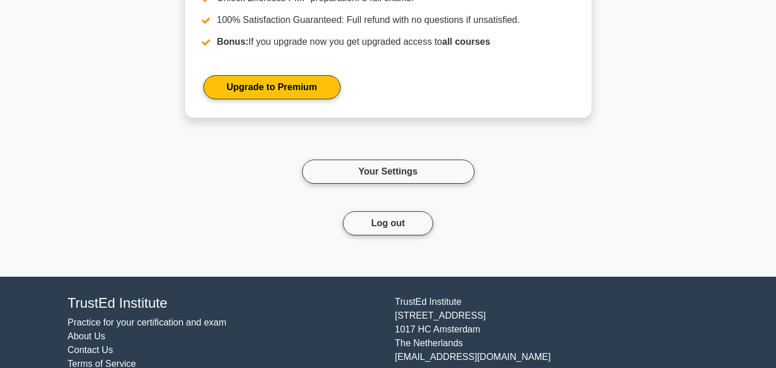
scroll to position [2147, 0]
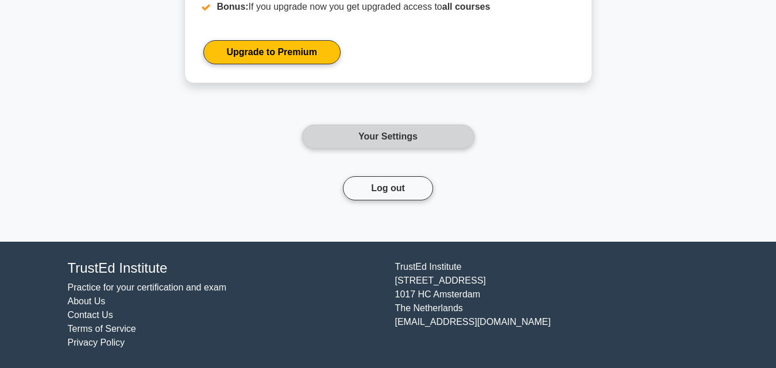
click at [382, 134] on link "Your Settings" at bounding box center [388, 137] width 172 height 24
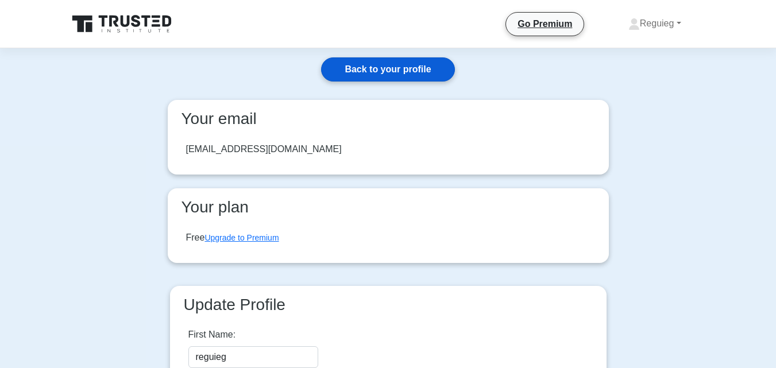
click at [360, 67] on link "Back to your profile" at bounding box center [387, 69] width 133 height 24
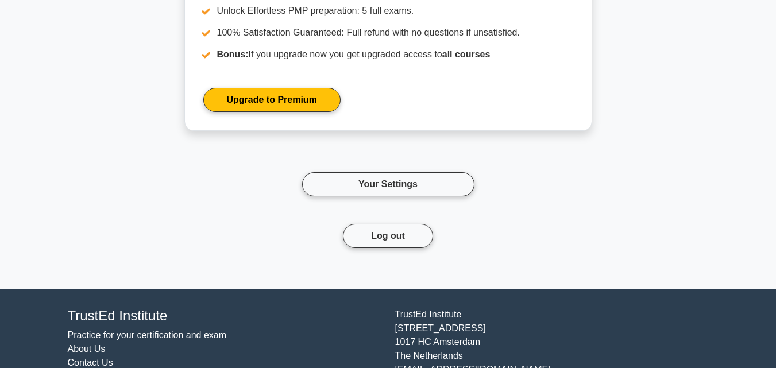
scroll to position [2147, 0]
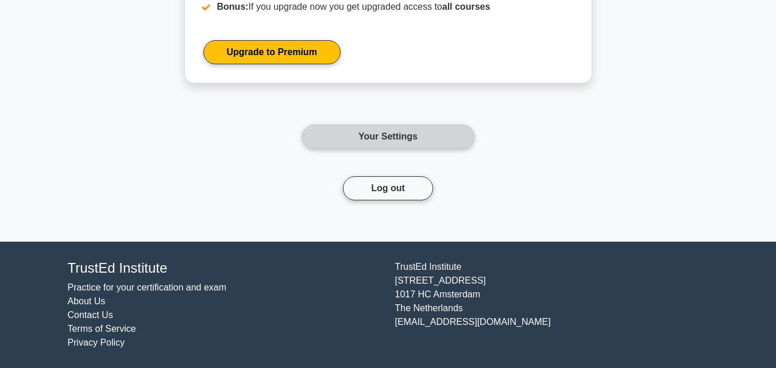
click at [366, 138] on link "Your Settings" at bounding box center [388, 137] width 172 height 24
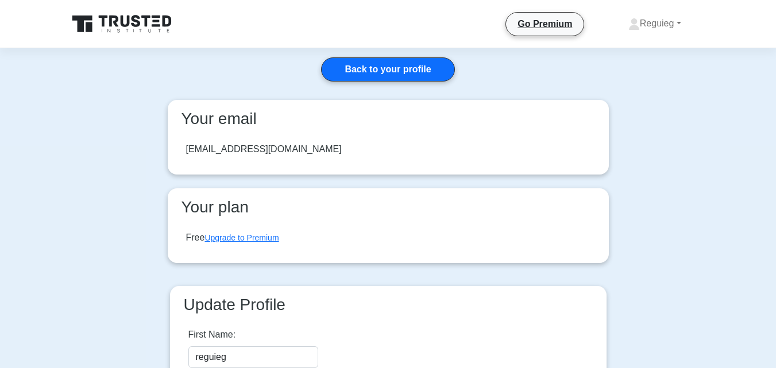
click at [131, 25] on icon at bounding box center [123, 24] width 110 height 22
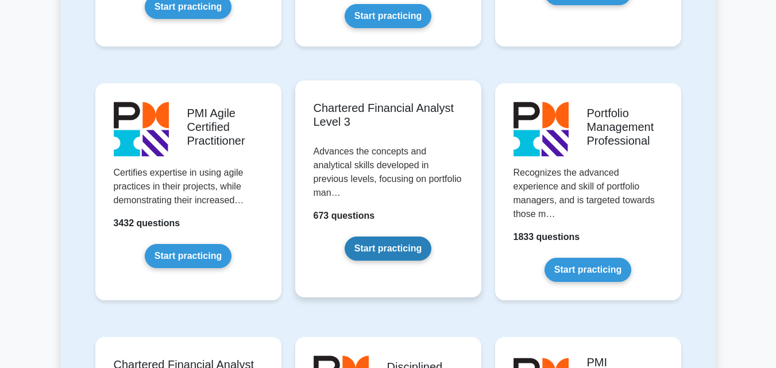
scroll to position [1206, 0]
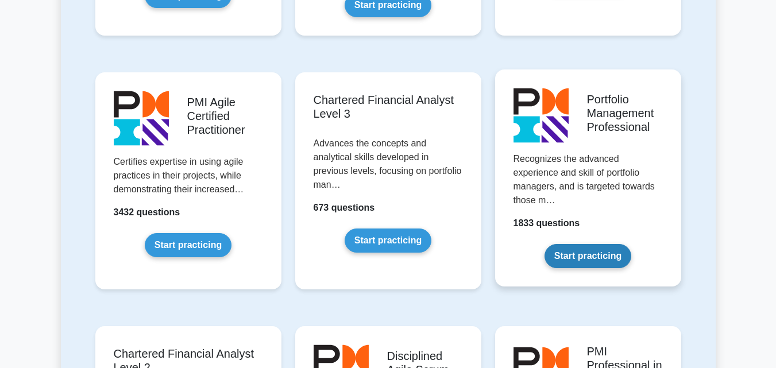
click at [588, 244] on link "Start practicing" at bounding box center [587, 256] width 87 height 24
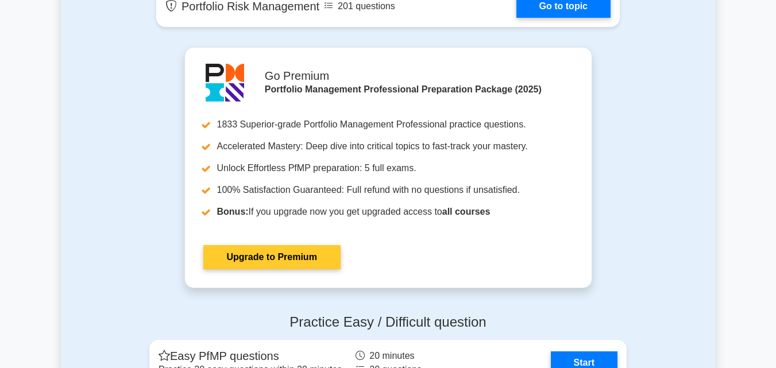
scroll to position [1263, 0]
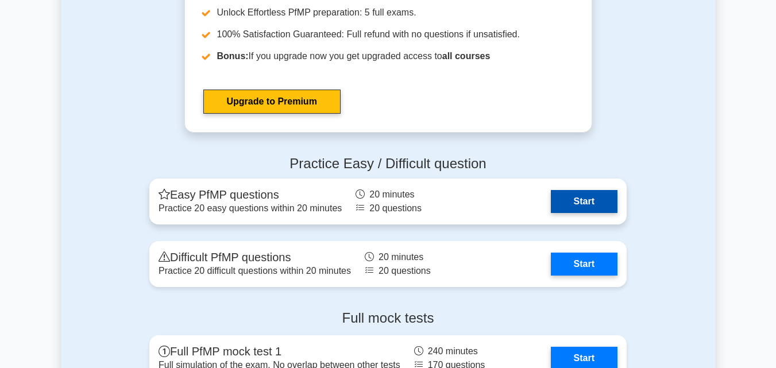
click at [584, 199] on link "Start" at bounding box center [584, 201] width 67 height 23
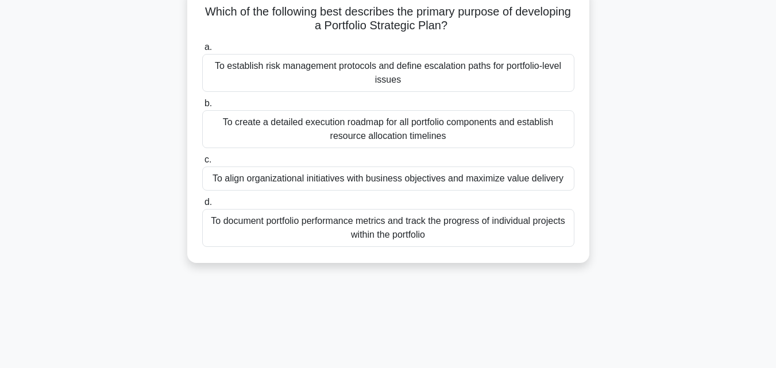
scroll to position [57, 0]
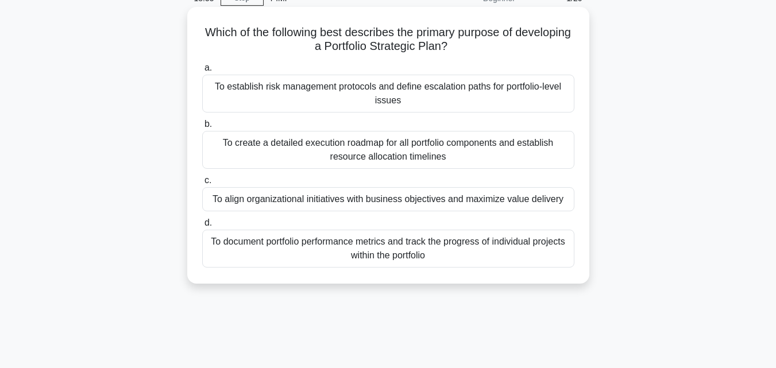
click at [261, 202] on div "To align organizational initiatives with business objectives and maximize value…" at bounding box center [388, 199] width 372 height 24
click at [202, 184] on input "c. To align organizational initiatives with business objectives and maximize va…" at bounding box center [202, 180] width 0 height 7
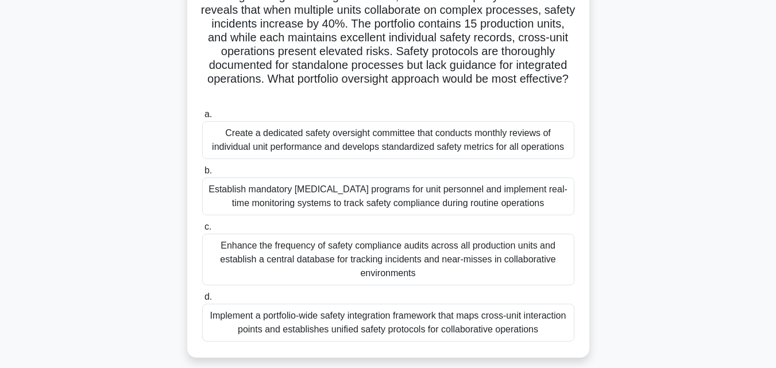
scroll to position [0, 0]
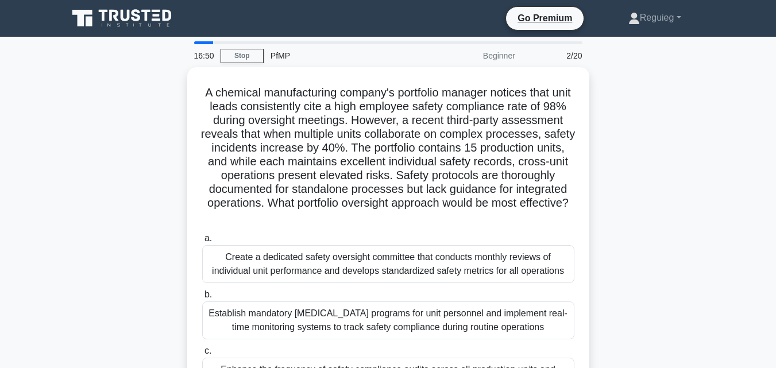
click at [243, 47] on div "16:50 Stop PfMP Beginner 2/20" at bounding box center [388, 55] width 402 height 23
click at [246, 57] on link "Stop" at bounding box center [242, 56] width 43 height 14
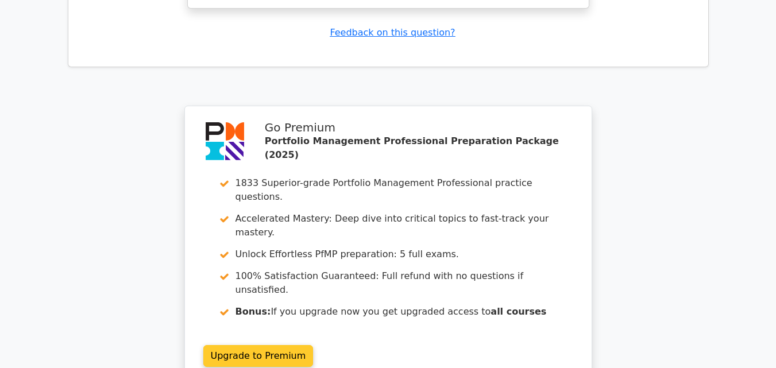
scroll to position [1640, 0]
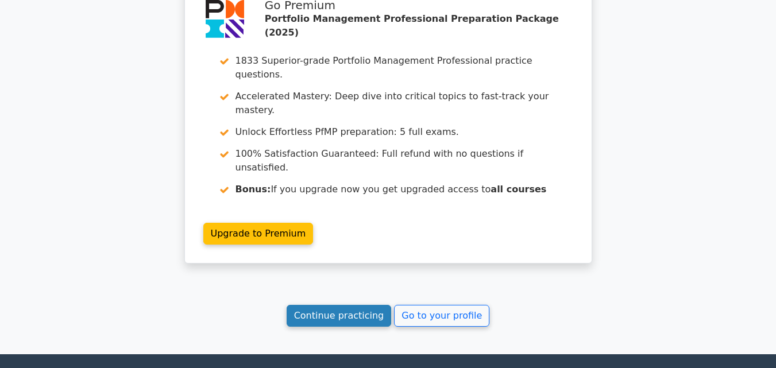
click at [332, 305] on link "Continue practicing" at bounding box center [339, 316] width 105 height 22
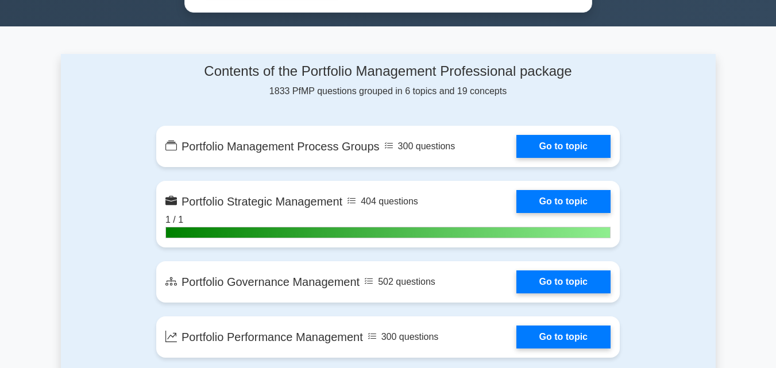
scroll to position [804, 0]
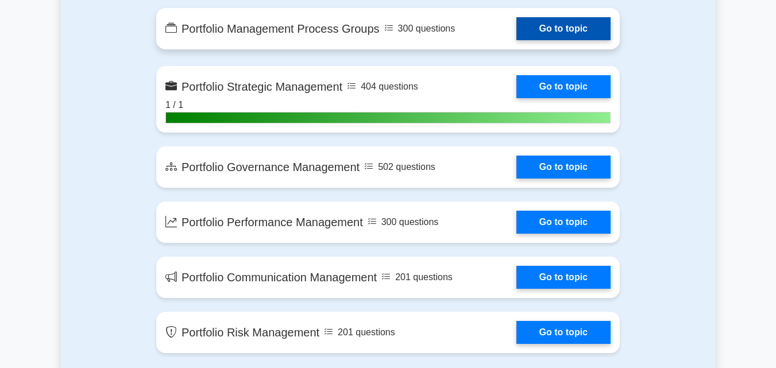
click at [538, 26] on link "Go to topic" at bounding box center [563, 28] width 94 height 23
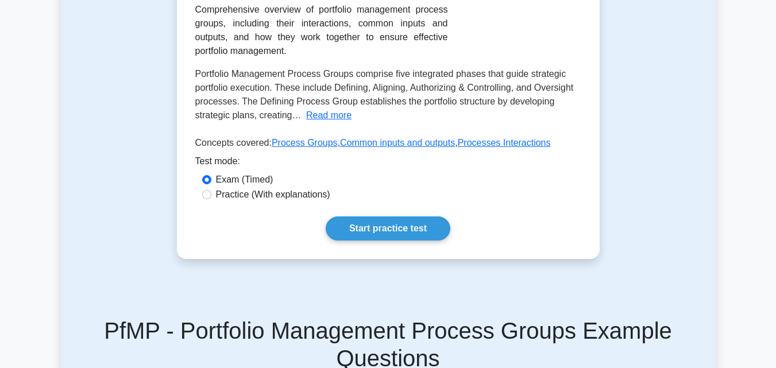
scroll to position [287, 0]
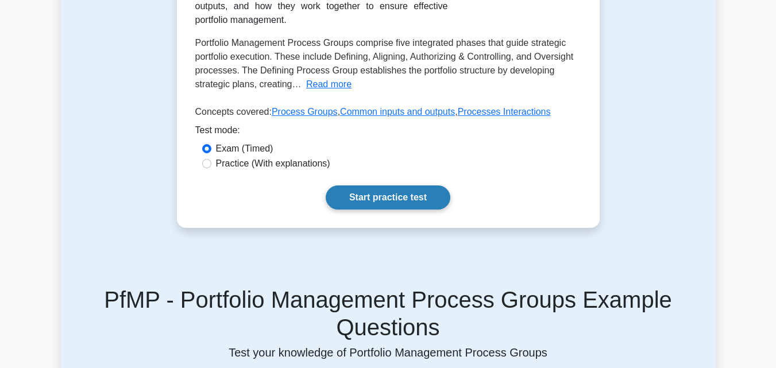
click at [389, 210] on link "Start practice test" at bounding box center [388, 197] width 125 height 24
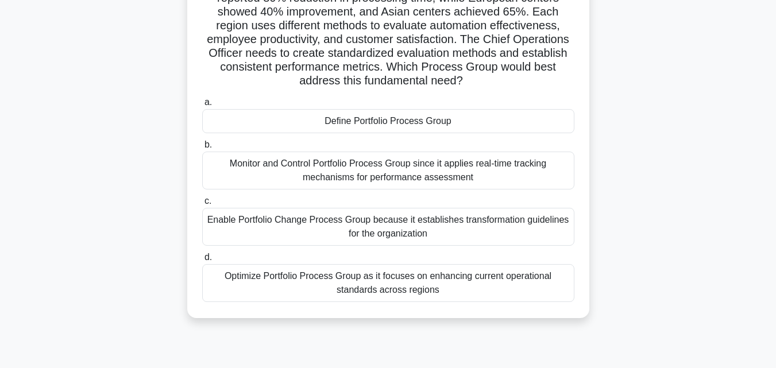
scroll to position [172, 0]
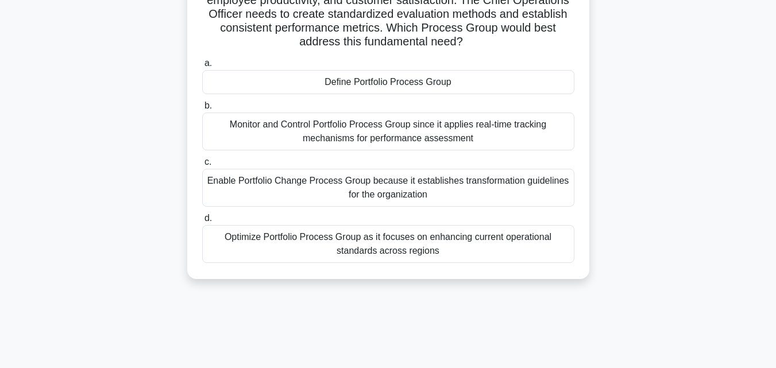
click at [300, 130] on div "Monitor and Control Portfolio Process Group since it applies real-time tracking…" at bounding box center [388, 132] width 372 height 38
click at [202, 110] on input "b. Monitor and Control Portfolio Process Group since it applies real-time track…" at bounding box center [202, 105] width 0 height 7
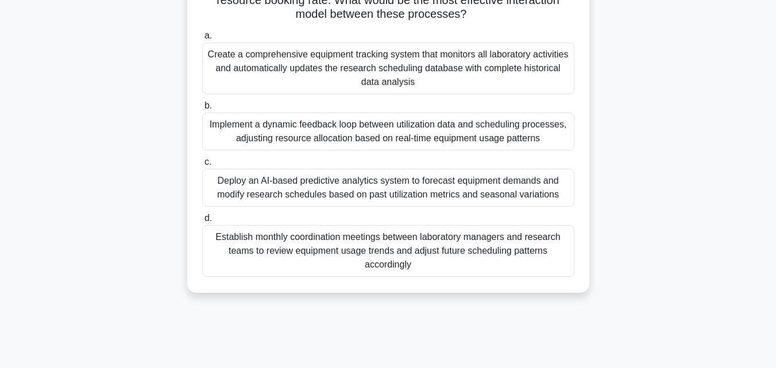
scroll to position [115, 0]
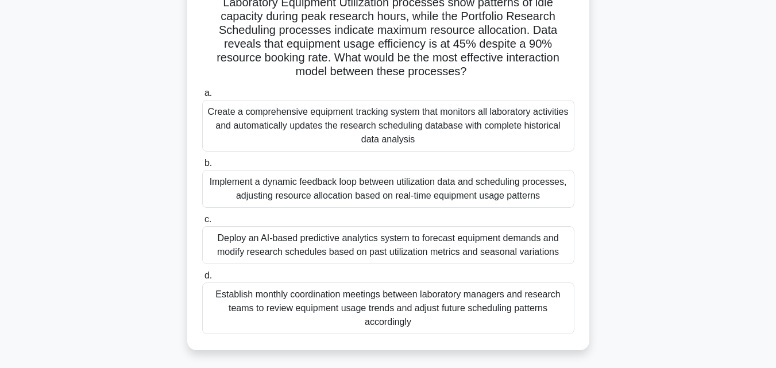
click at [254, 118] on div "Create a comprehensive equipment tracking system that monitors all laboratory a…" at bounding box center [388, 126] width 372 height 52
click at [202, 97] on input "a. Create a comprehensive equipment tracking system that monitors all laborator…" at bounding box center [202, 93] width 0 height 7
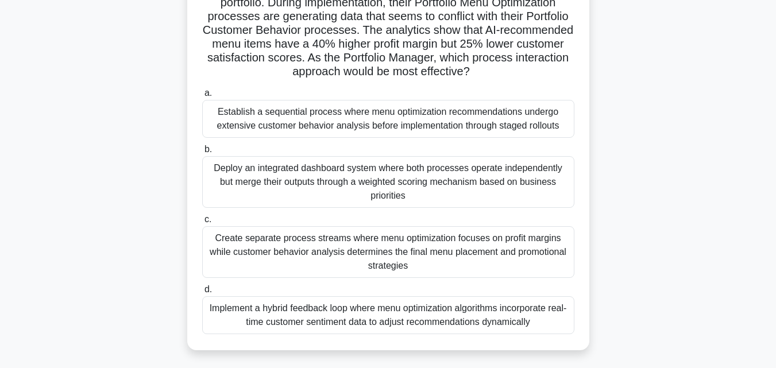
click at [221, 246] on div "Create separate process streams where menu optimization focuses on profit margi…" at bounding box center [388, 252] width 372 height 52
click at [202, 223] on input "c. Create separate process streams where menu optimization focuses on profit ma…" at bounding box center [202, 219] width 0 height 7
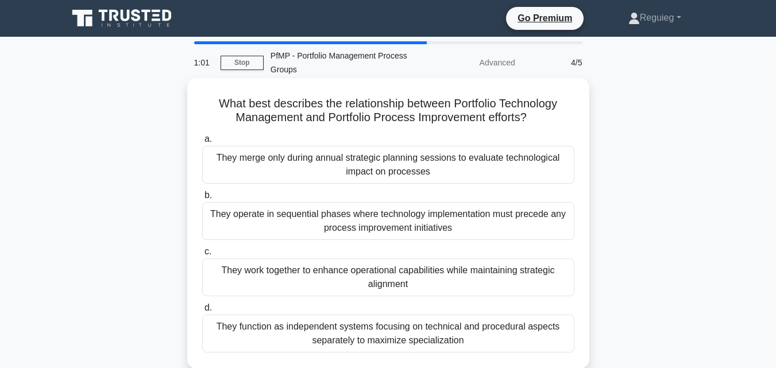
scroll to position [57, 0]
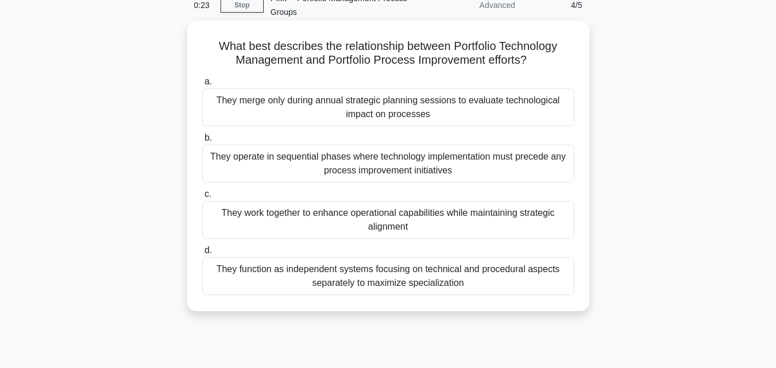
click at [342, 120] on div "They merge only during annual strategic planning sessions to evaluate technolog…" at bounding box center [388, 107] width 372 height 38
click at [202, 86] on input "a. They merge only during annual strategic planning sessions to evaluate techno…" at bounding box center [202, 81] width 0 height 7
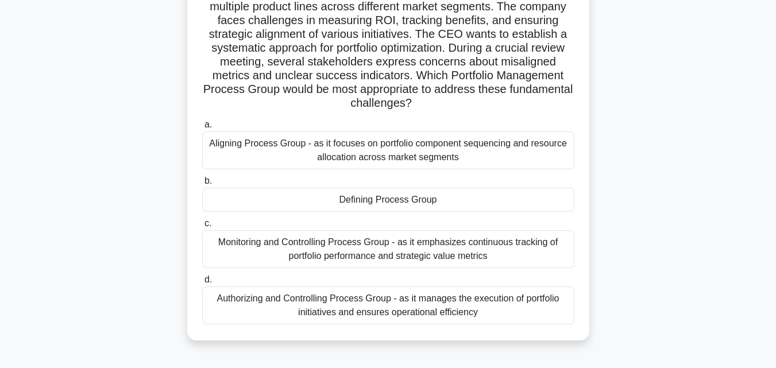
scroll to position [115, 0]
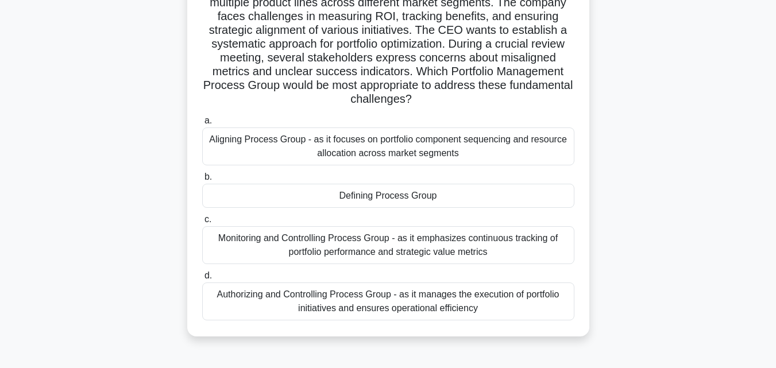
click at [303, 247] on div "Monitoring and Controlling Process Group - as it emphasizes continuous tracking…" at bounding box center [388, 245] width 372 height 38
click at [202, 223] on input "c. Monitoring and Controlling Process Group - as it emphasizes continuous track…" at bounding box center [202, 219] width 0 height 7
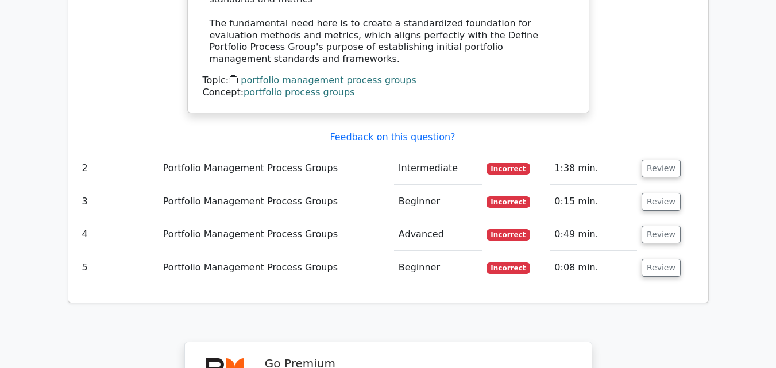
scroll to position [1608, 0]
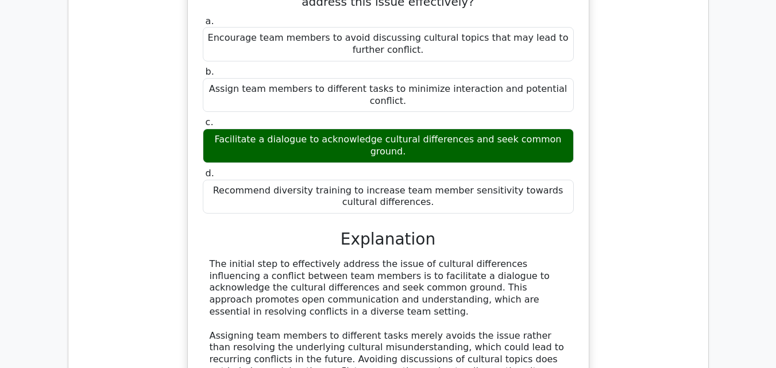
scroll to position [919, 0]
